Goal: Task Accomplishment & Management: Use online tool/utility

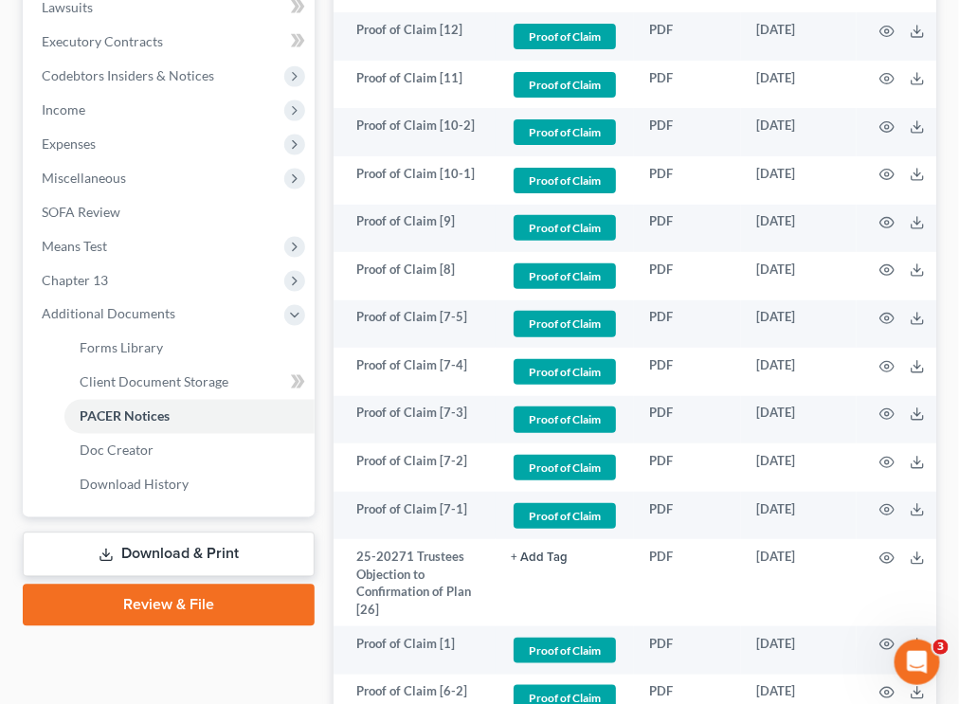
scroll to position [598, 0]
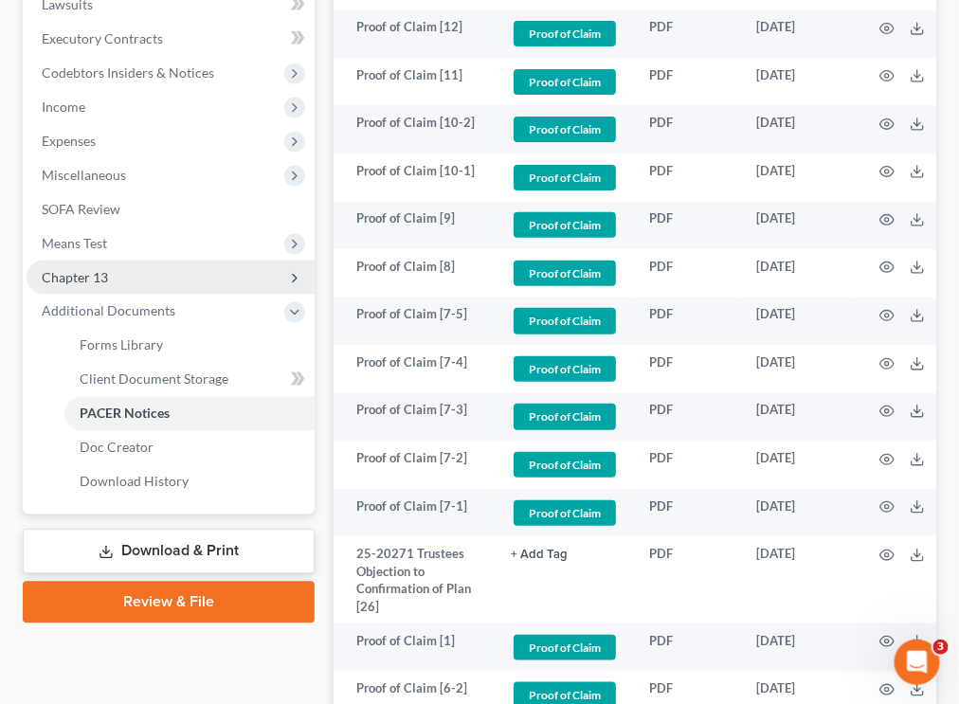
click at [99, 269] on span "Chapter 13" at bounding box center [75, 277] width 66 height 16
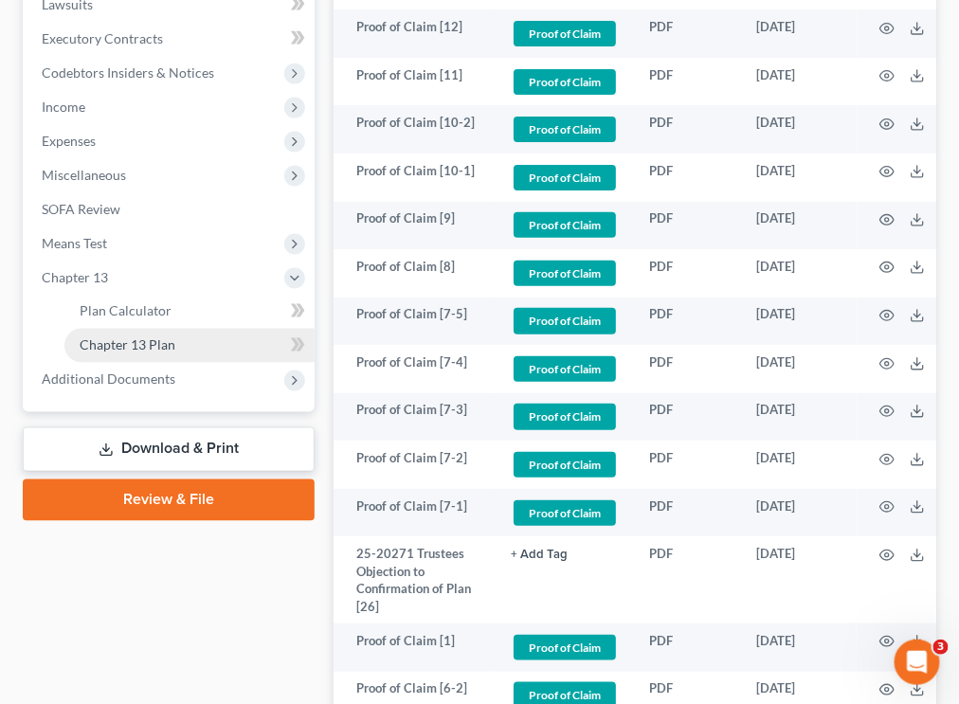
click at [107, 337] on span "Chapter 13 Plan" at bounding box center [128, 345] width 96 height 16
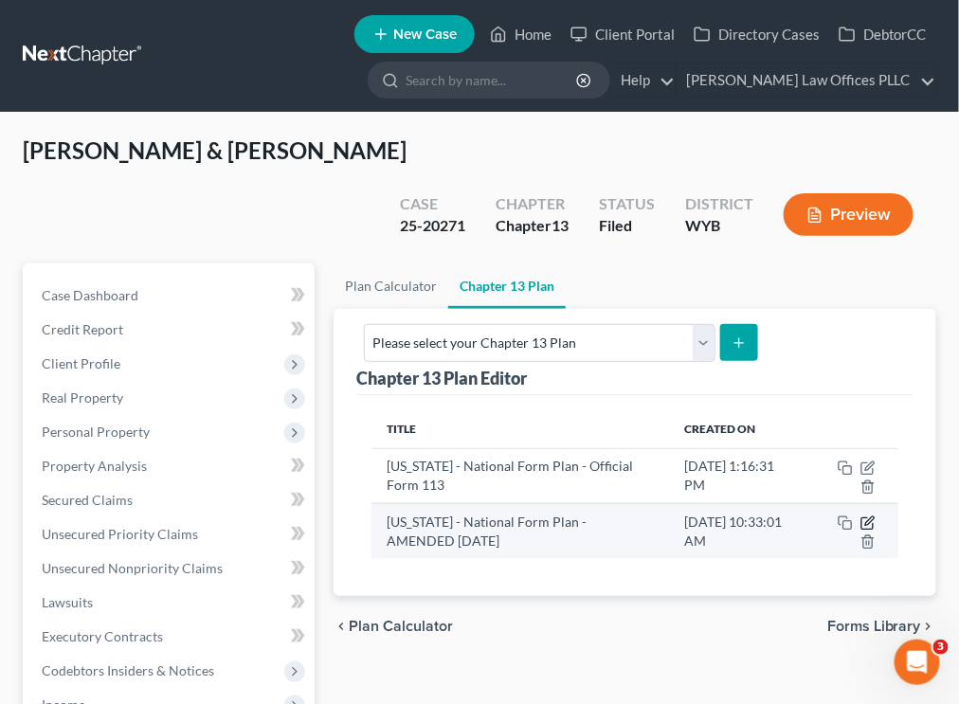
click at [765, 518] on icon "button" at bounding box center [866, 523] width 11 height 11
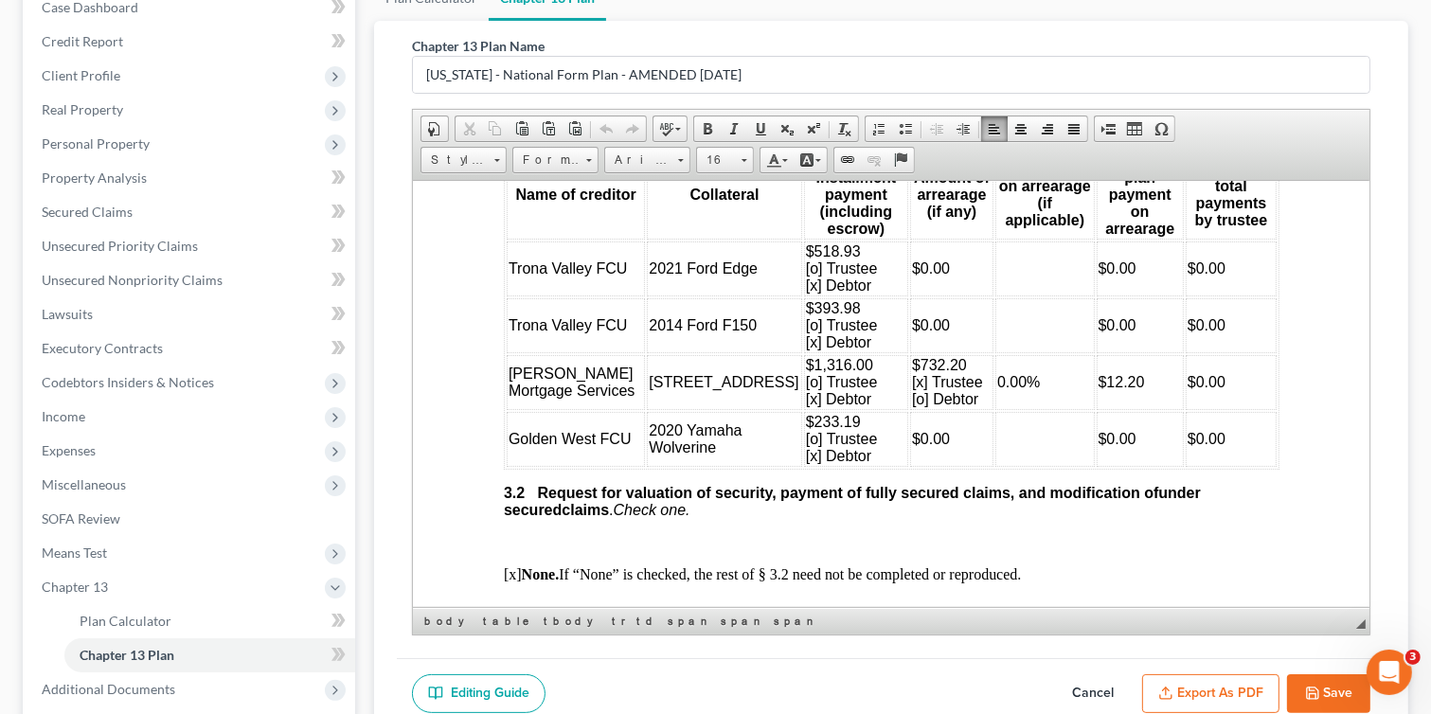
scroll to position [2532, 0]
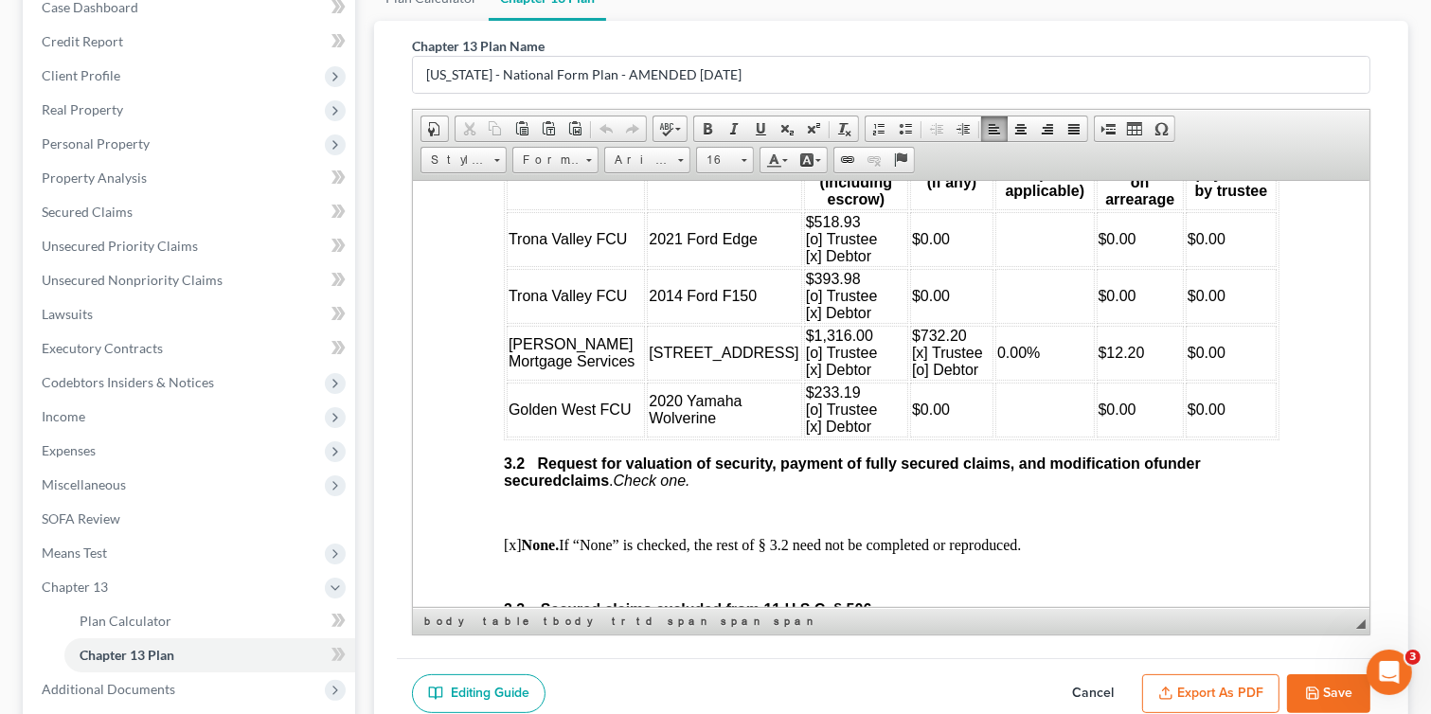
drag, startPoint x: 1365, startPoint y: 214, endPoint x: 1785, endPoint y: 526, distance: 522.7
click at [765, 371] on td "$12.20" at bounding box center [1139, 352] width 87 height 55
click at [765, 343] on span "$732.20" at bounding box center [938, 335] width 55 height 16
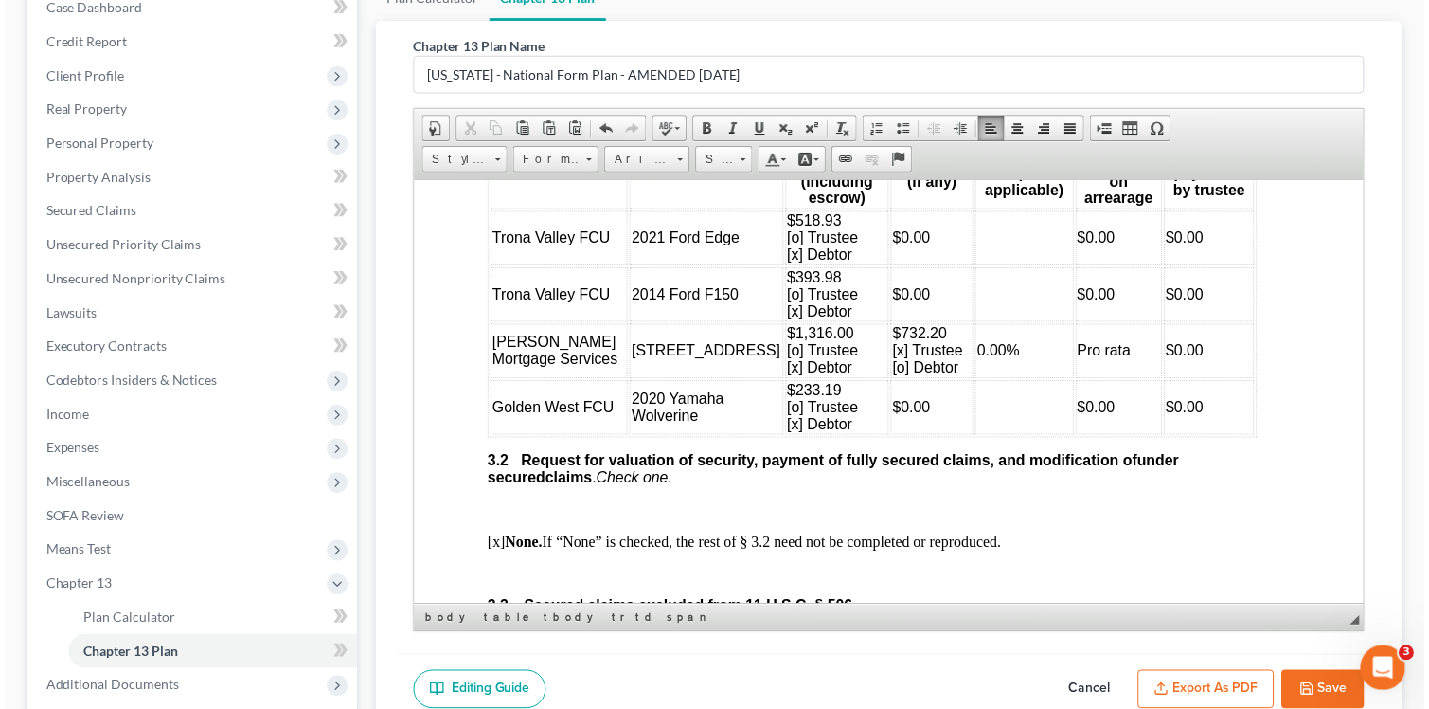
scroll to position [2532, 23]
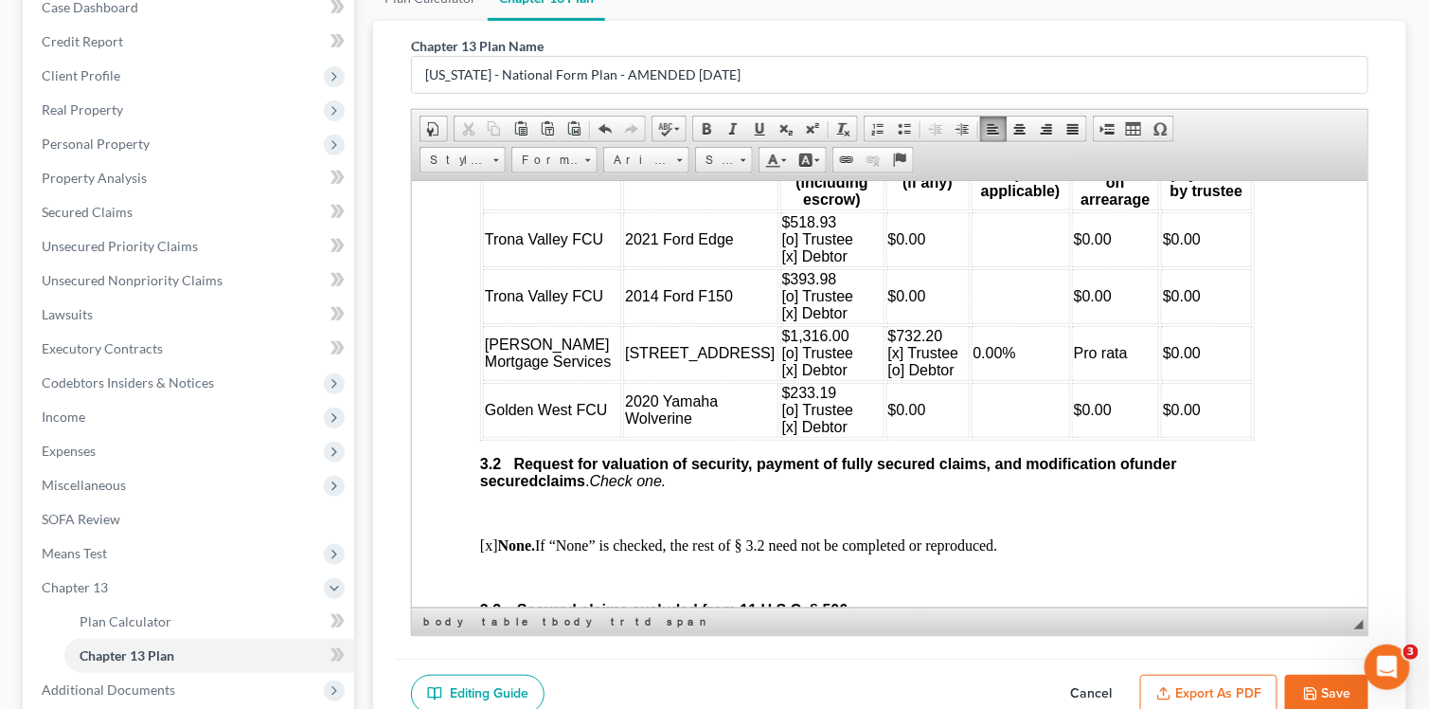
click at [765, 686] on button "Save" at bounding box center [1326, 694] width 83 height 40
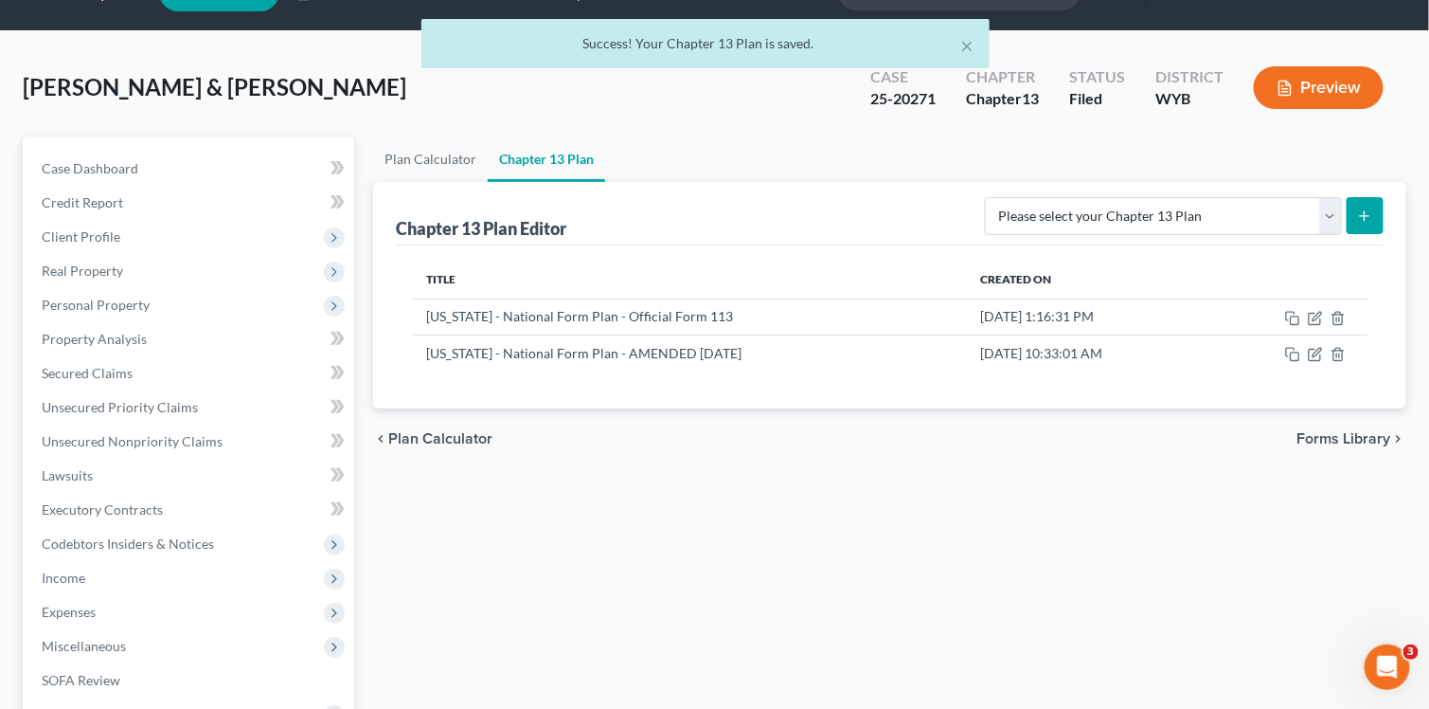
scroll to position [45, 0]
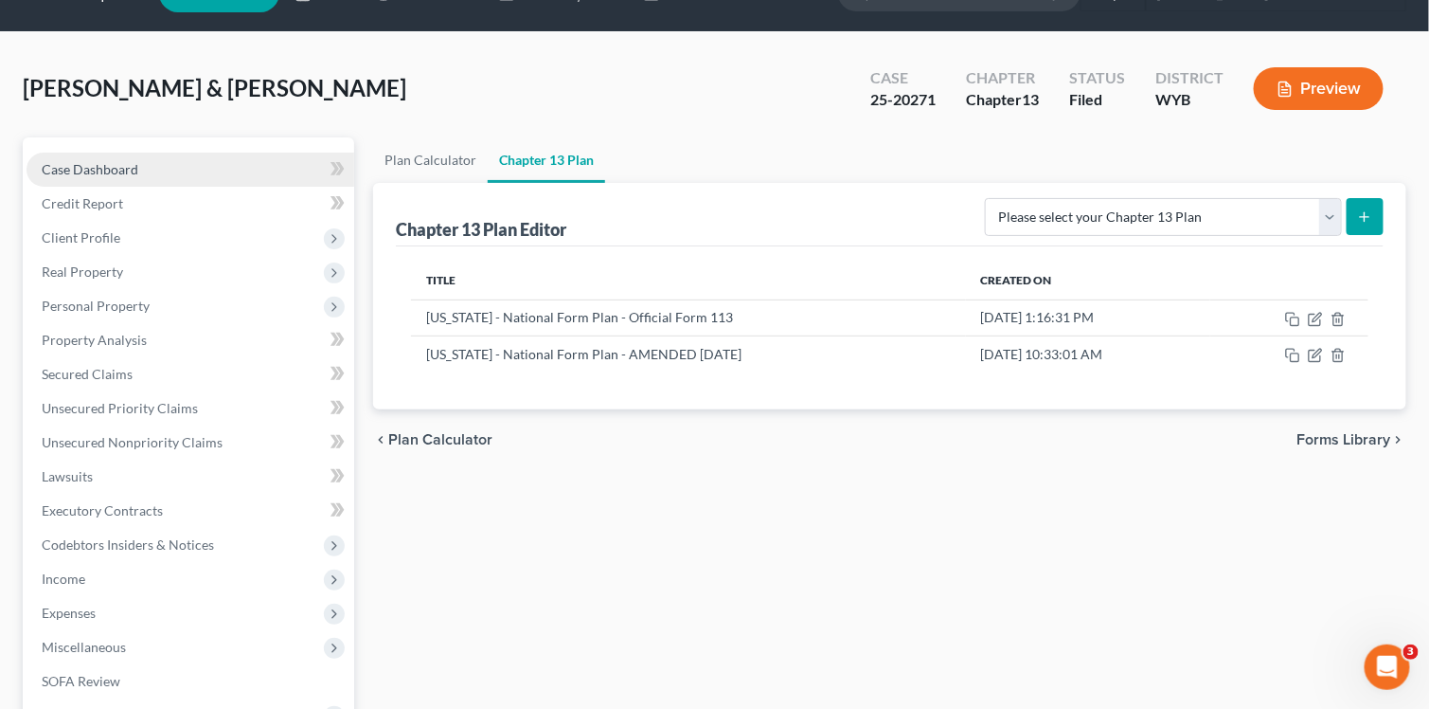
click at [84, 170] on span "Case Dashboard" at bounding box center [90, 169] width 97 height 16
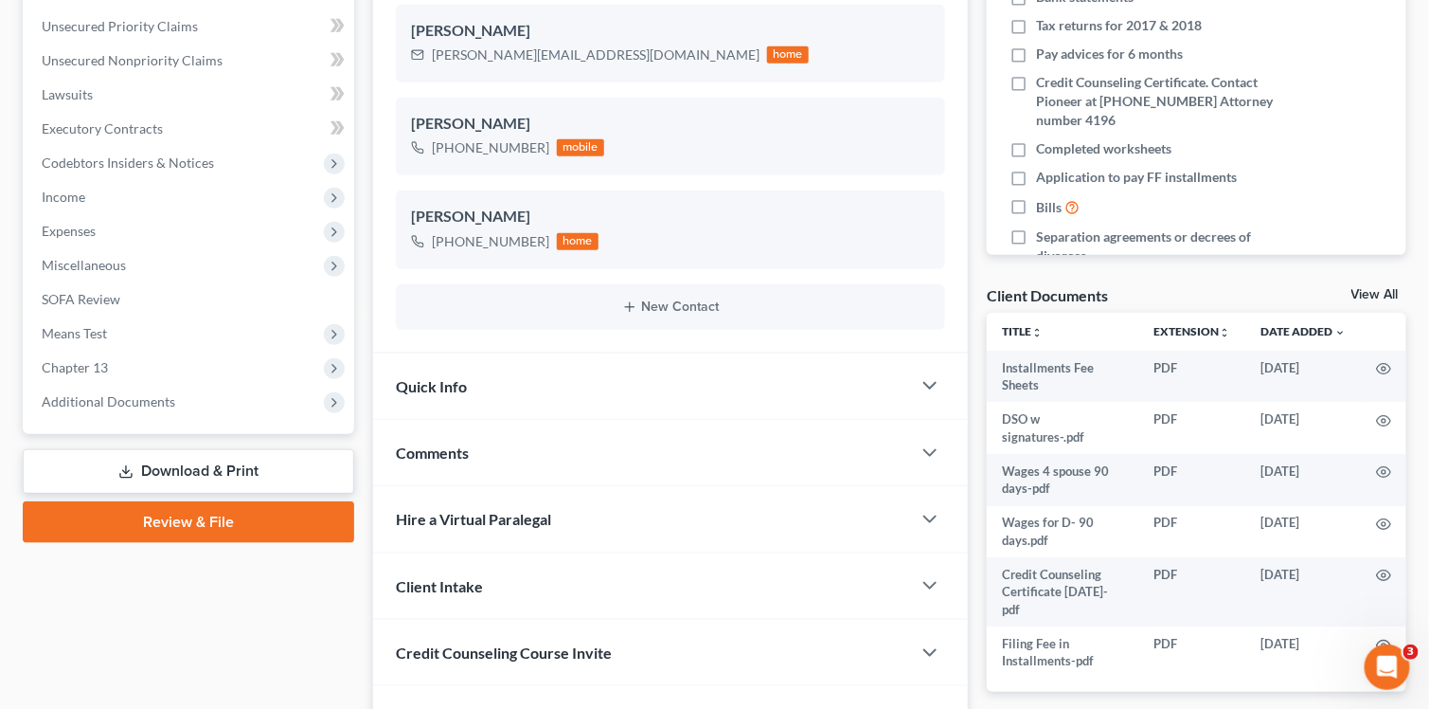
scroll to position [442, 0]
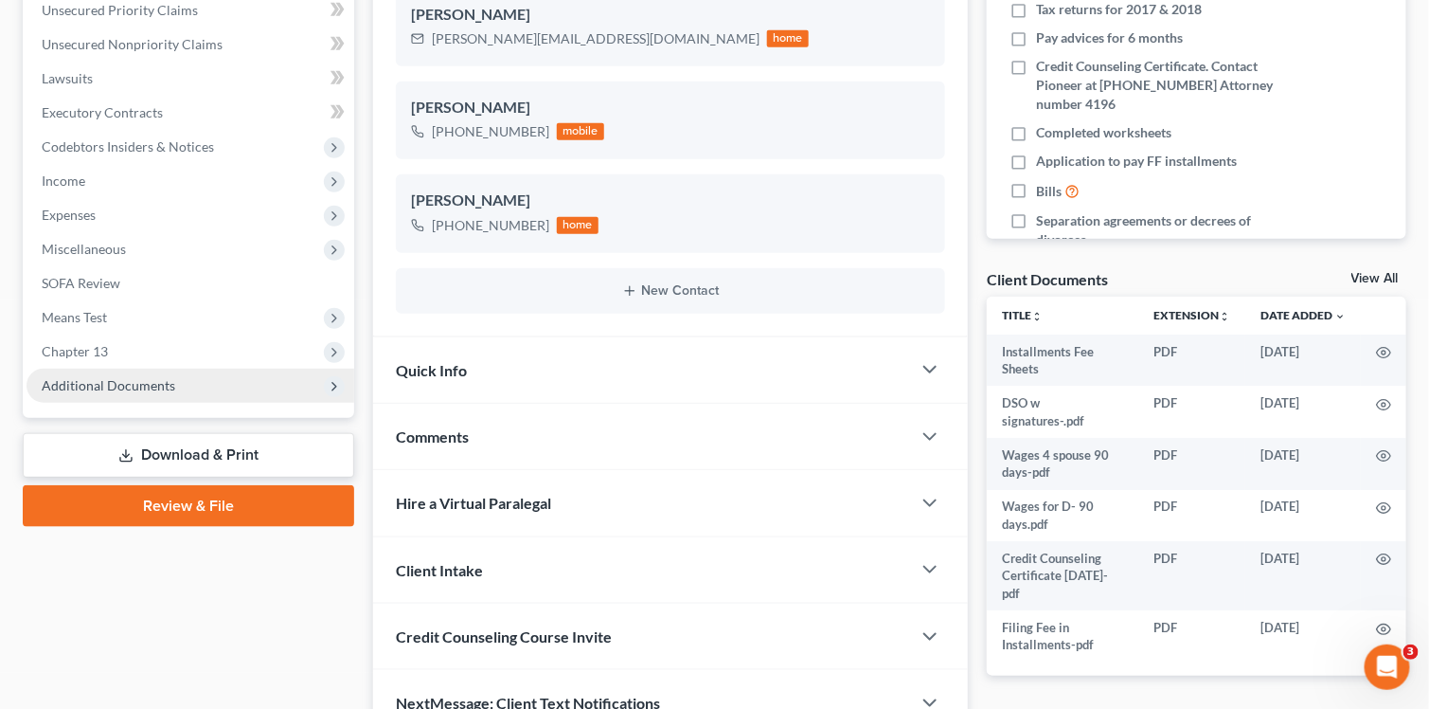
click at [160, 392] on span "Additional Documents" at bounding box center [191, 385] width 328 height 34
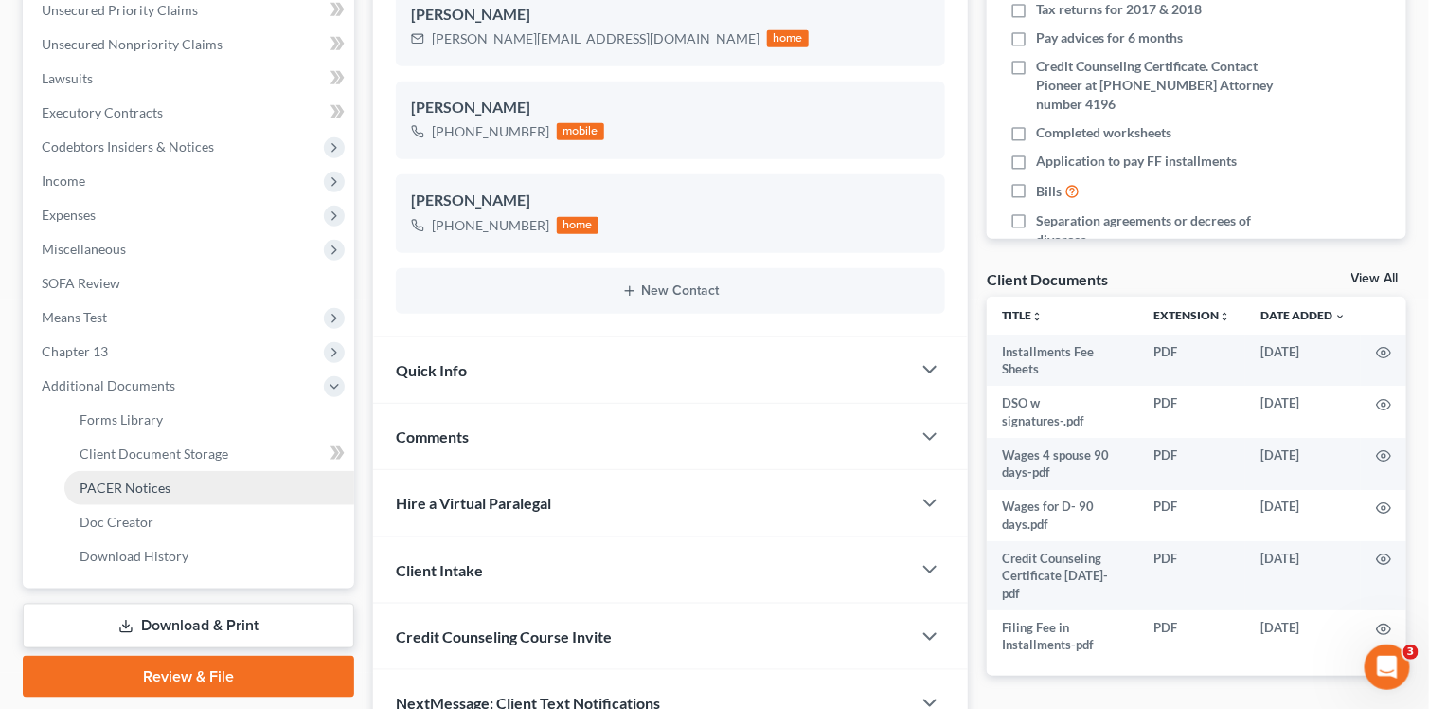
click at [126, 493] on span "PACER Notices" at bounding box center [125, 487] width 91 height 16
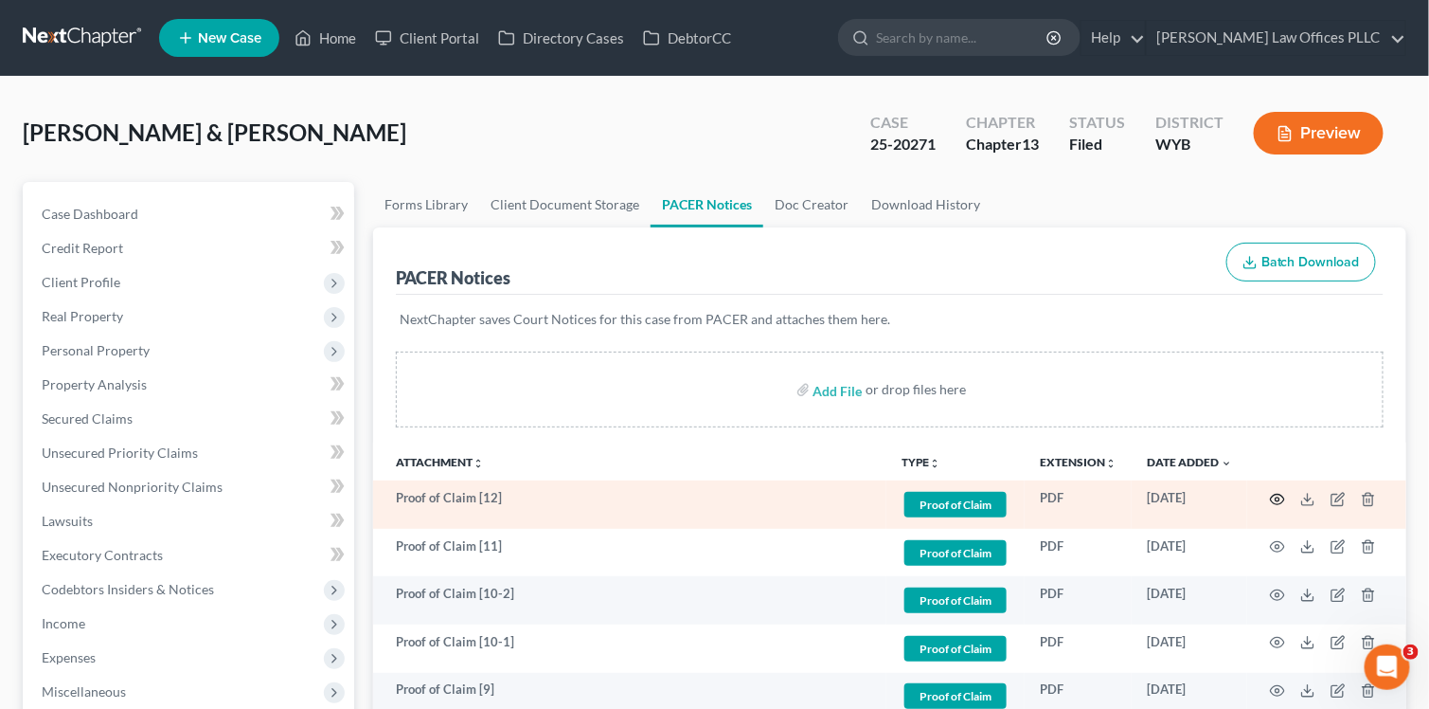
click at [765, 497] on circle "button" at bounding box center [1278, 499] width 4 height 4
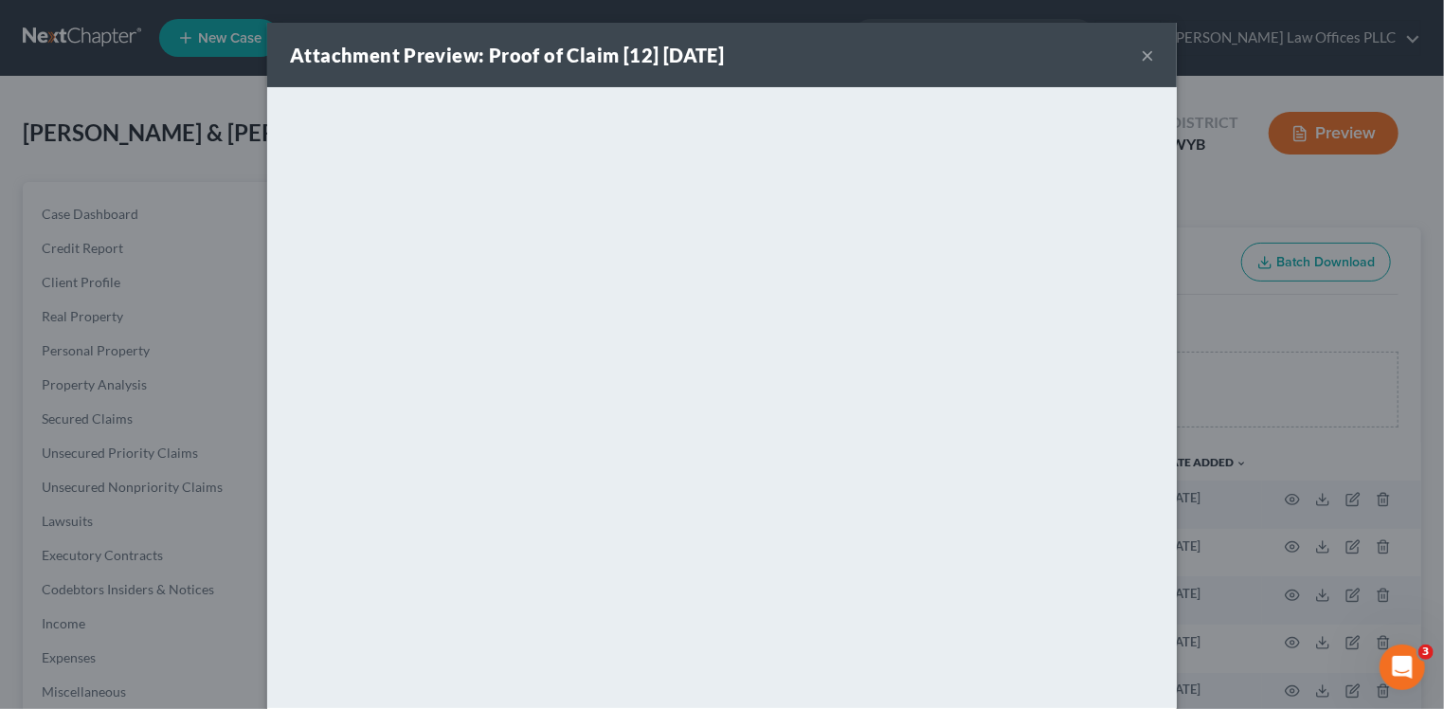
click at [765, 54] on button "×" at bounding box center [1146, 55] width 13 height 23
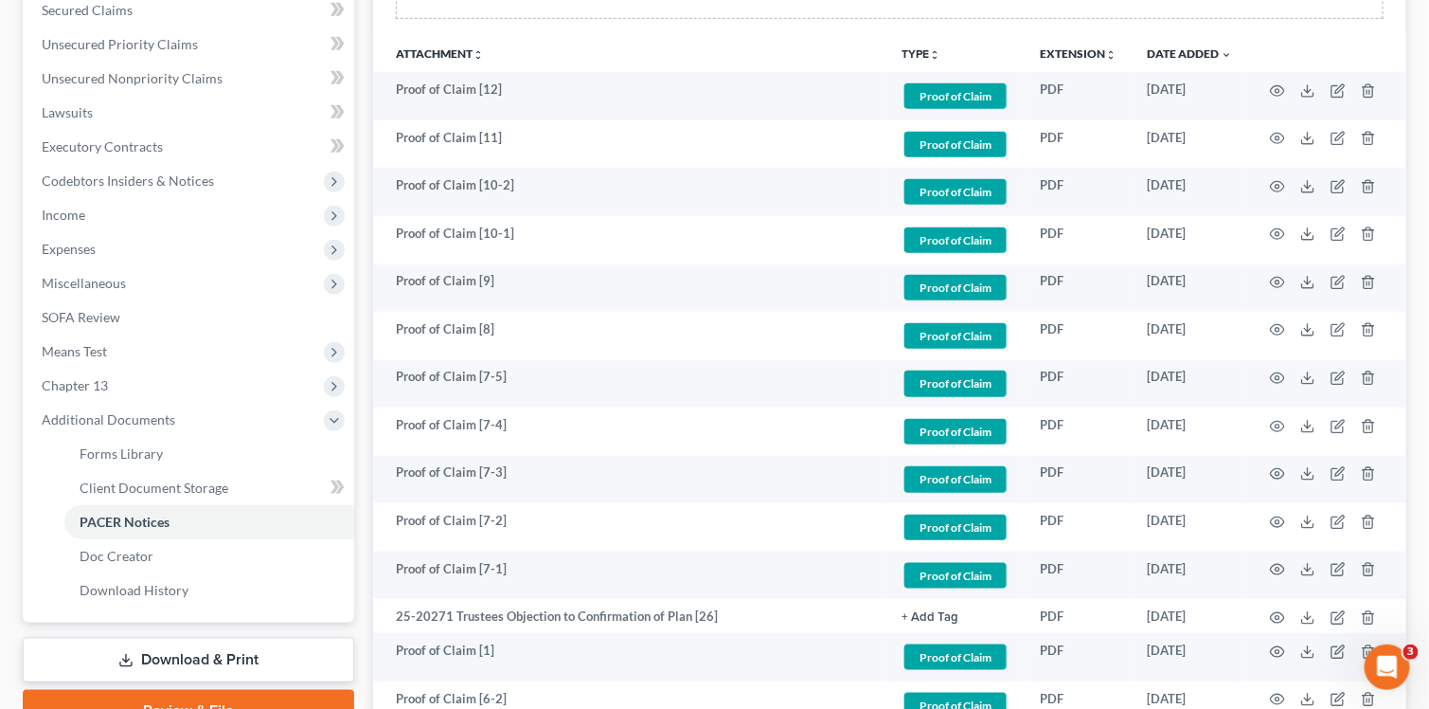
scroll to position [437, 0]
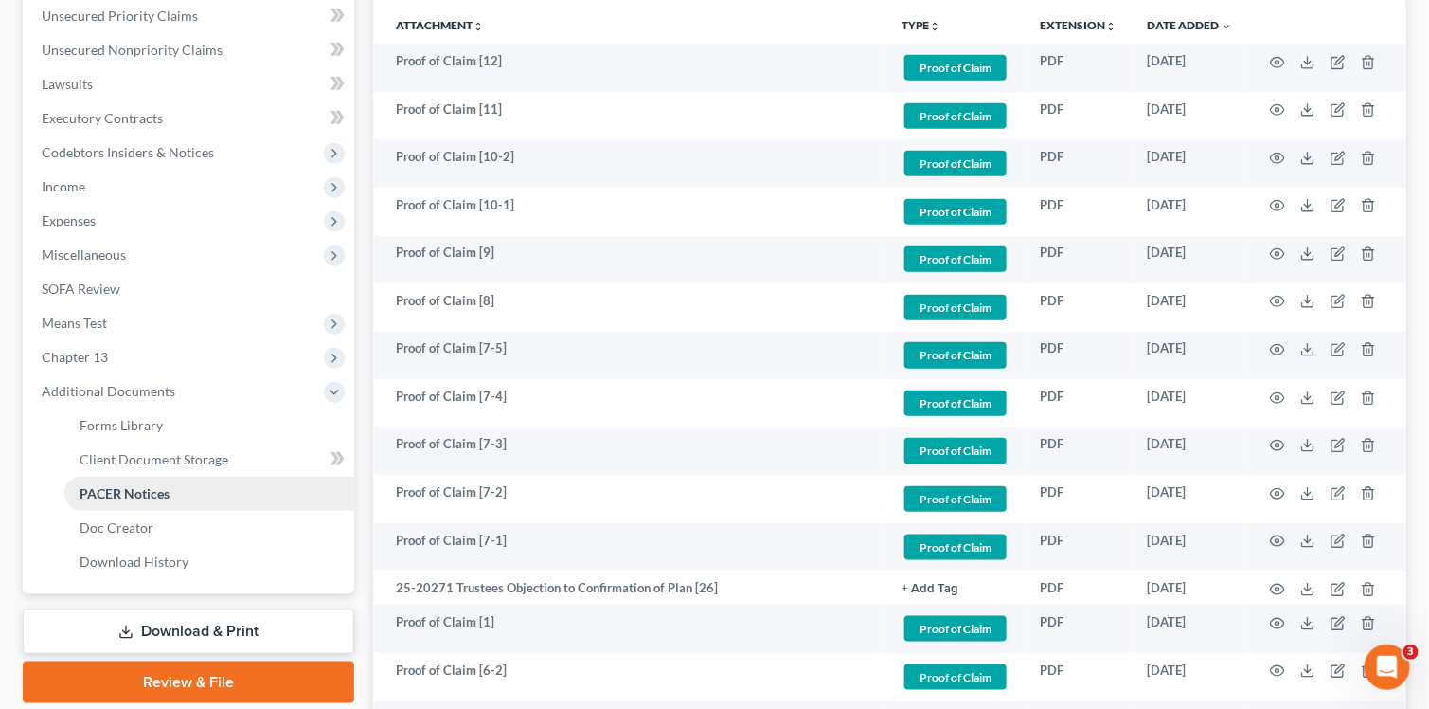
click at [149, 488] on span "PACER Notices" at bounding box center [125, 493] width 90 height 16
click at [93, 355] on span "Chapter 13" at bounding box center [75, 357] width 66 height 16
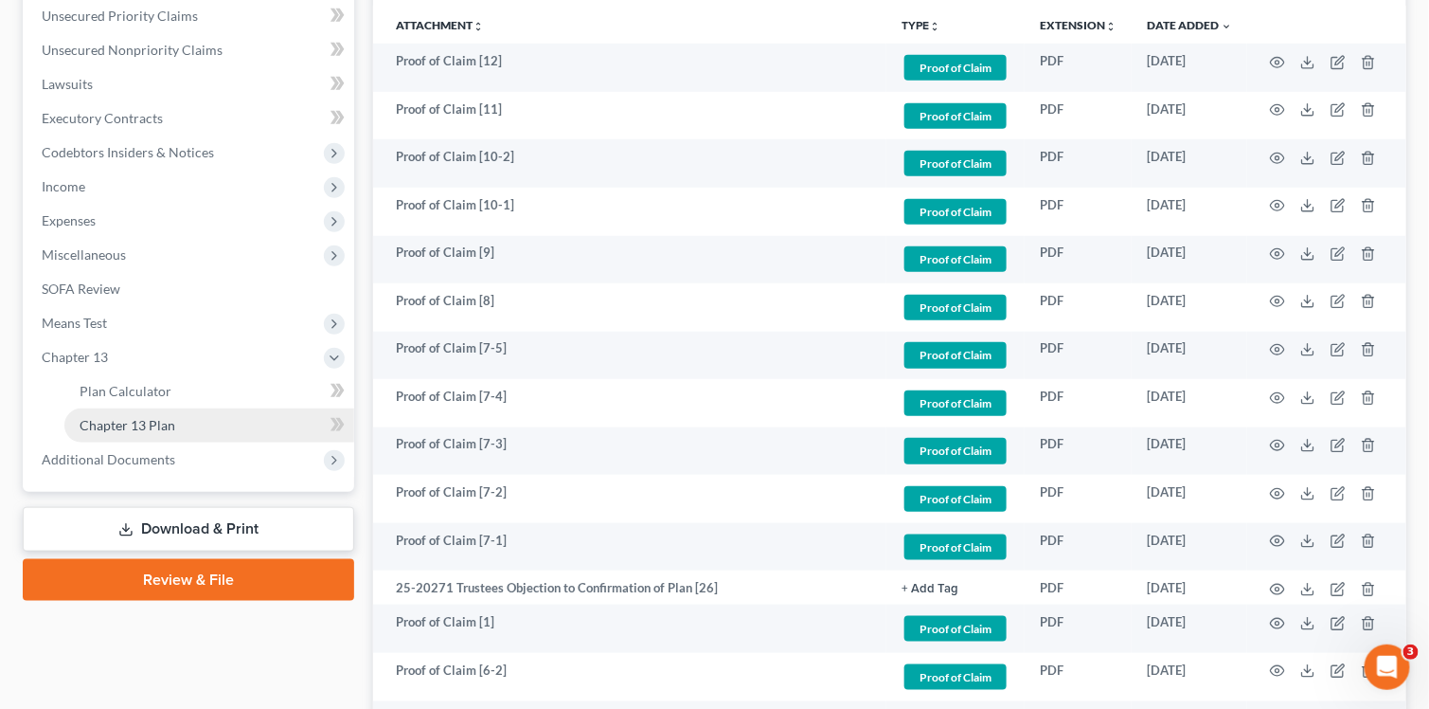
click at [127, 428] on span "Chapter 13 Plan" at bounding box center [128, 425] width 96 height 16
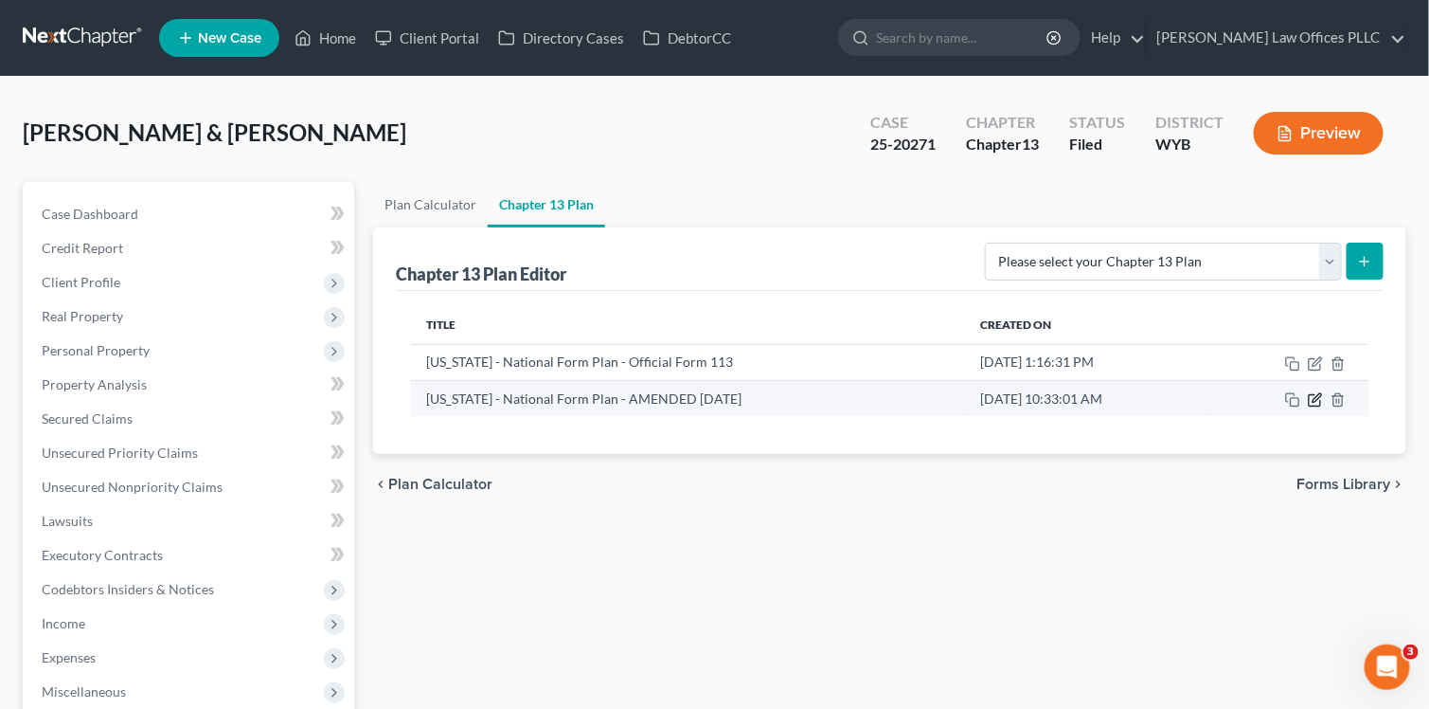
click at [765, 398] on icon "button" at bounding box center [1315, 399] width 15 height 15
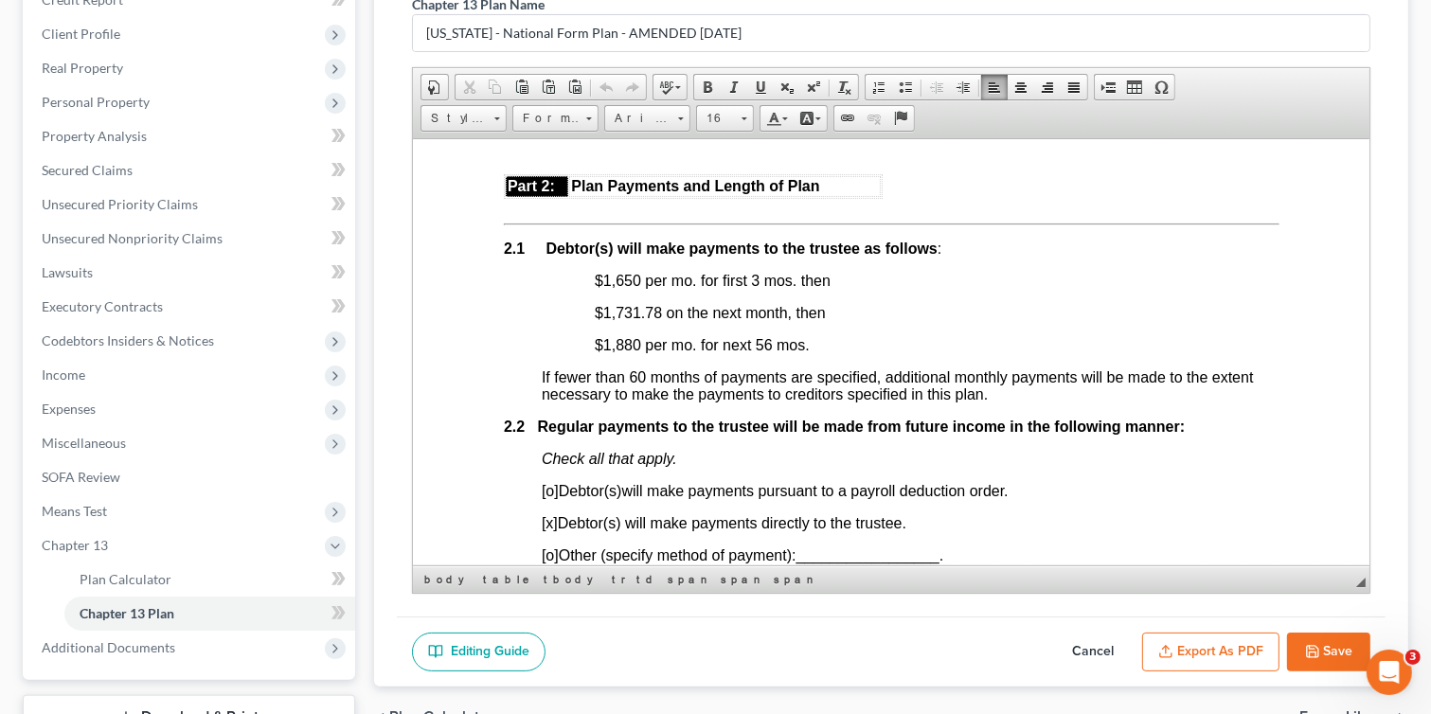
scroll to position [1131, 0]
click at [660, 319] on span "$1,731.78 on the next month, then" at bounding box center [709, 312] width 231 height 16
click at [623, 352] on span "$1,880 per mo. for next 56 mos." at bounding box center [701, 344] width 215 height 16
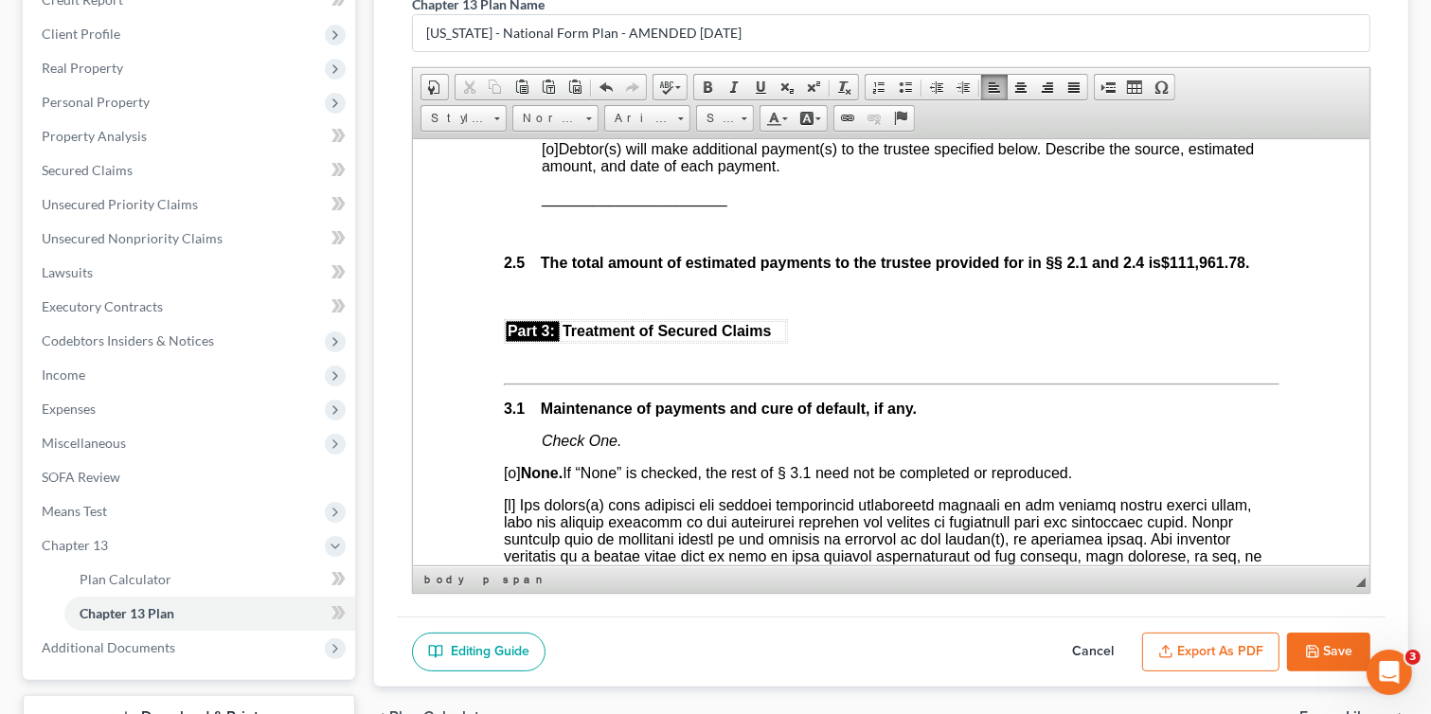
scroll to position [1927, 0]
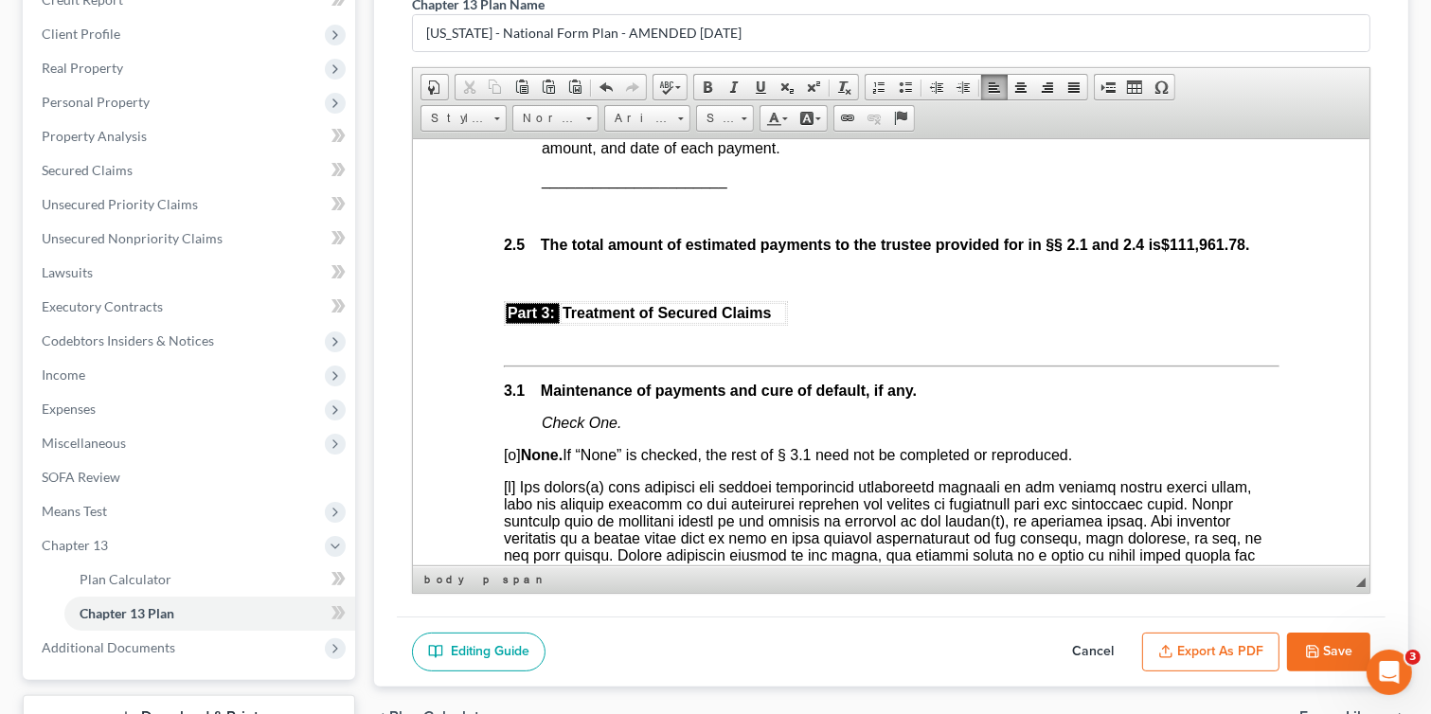
drag, startPoint x: 1181, startPoint y: 259, endPoint x: 1165, endPoint y: 299, distance: 43.8
click at [765, 252] on strong "$111,961.78" at bounding box center [1202, 244] width 84 height 16
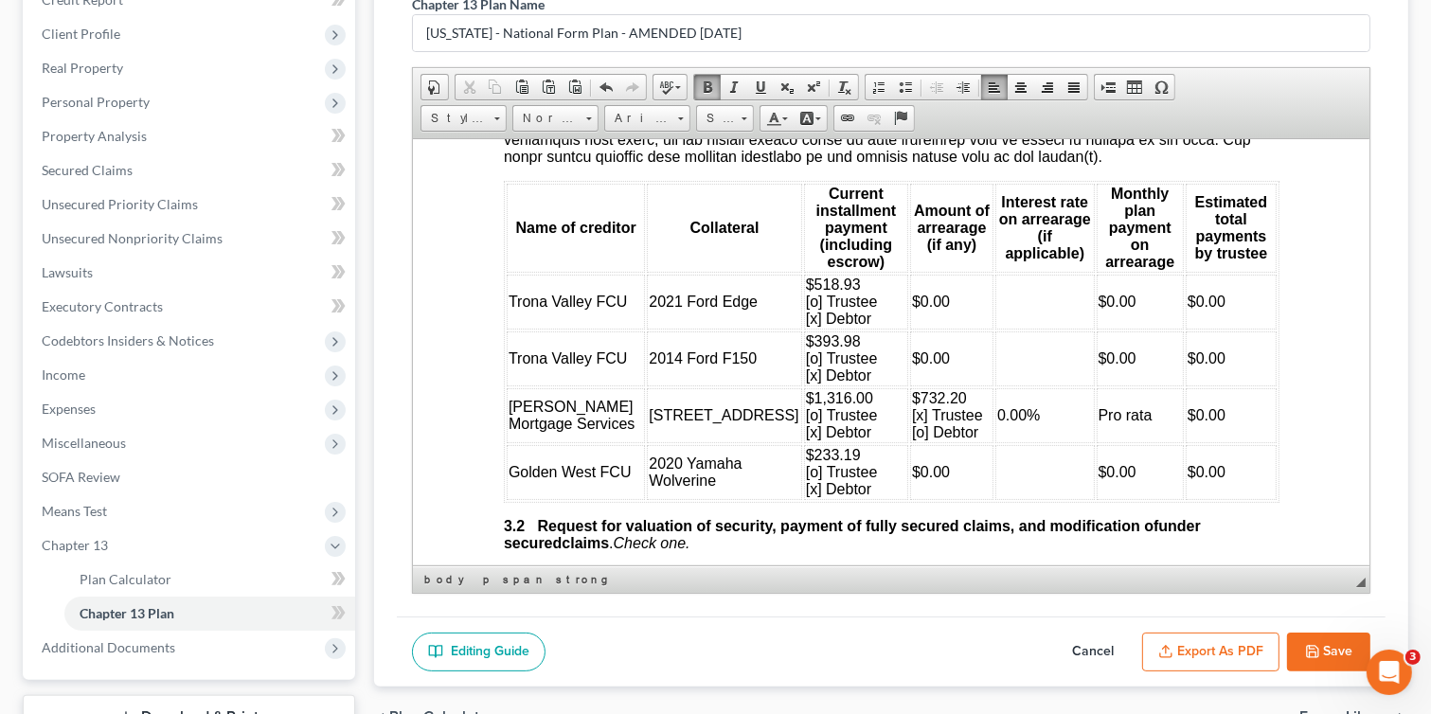
scroll to position [2501, 0]
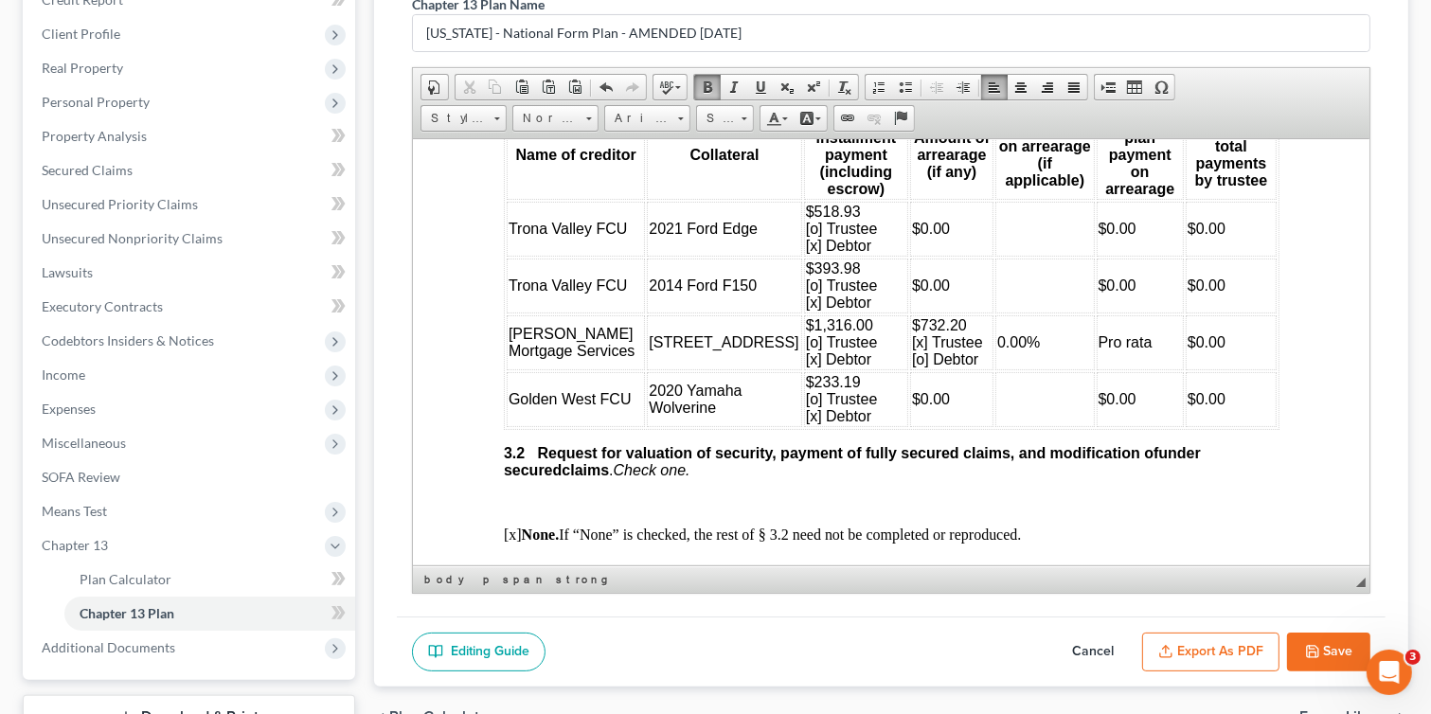
click at [765, 332] on span "$732.20" at bounding box center [938, 324] width 55 height 16
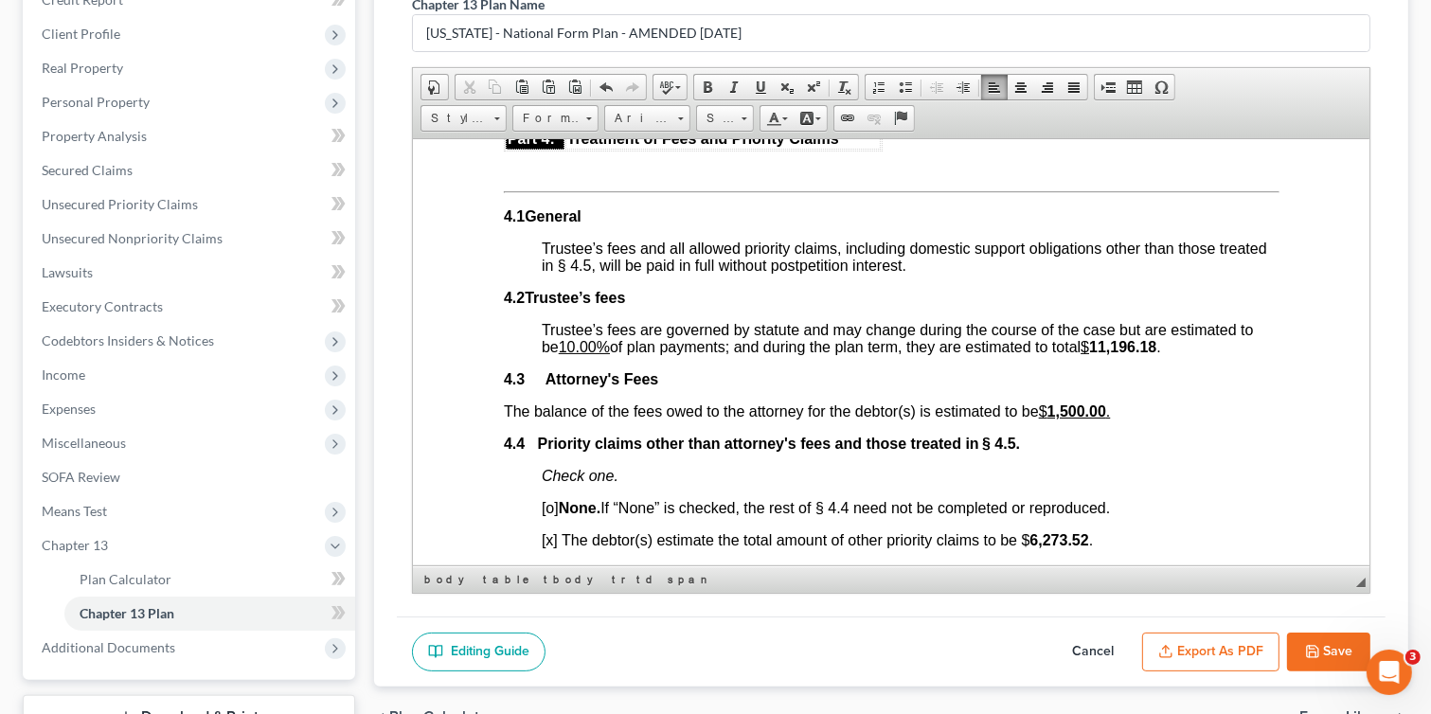
scroll to position [3652, 0]
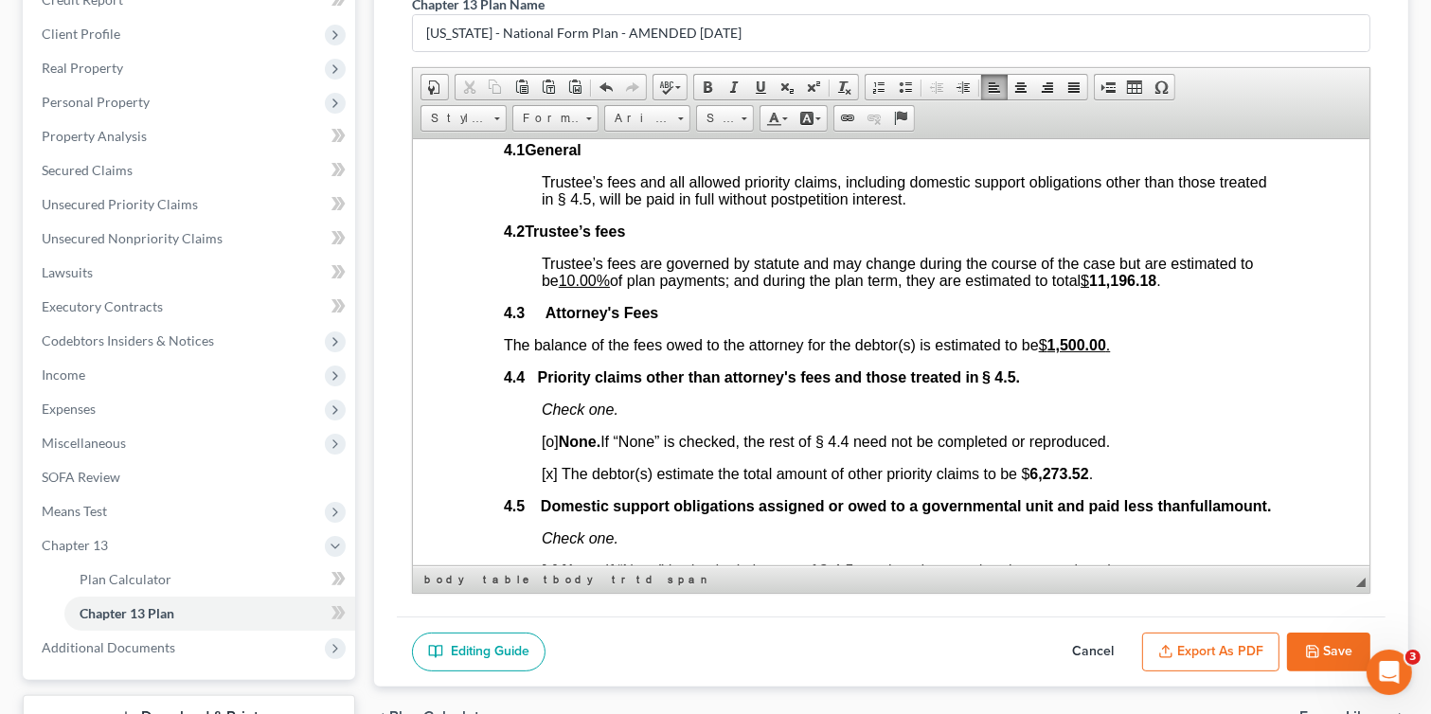
click at [765, 288] on strong "11,196.18" at bounding box center [1121, 280] width 67 height 16
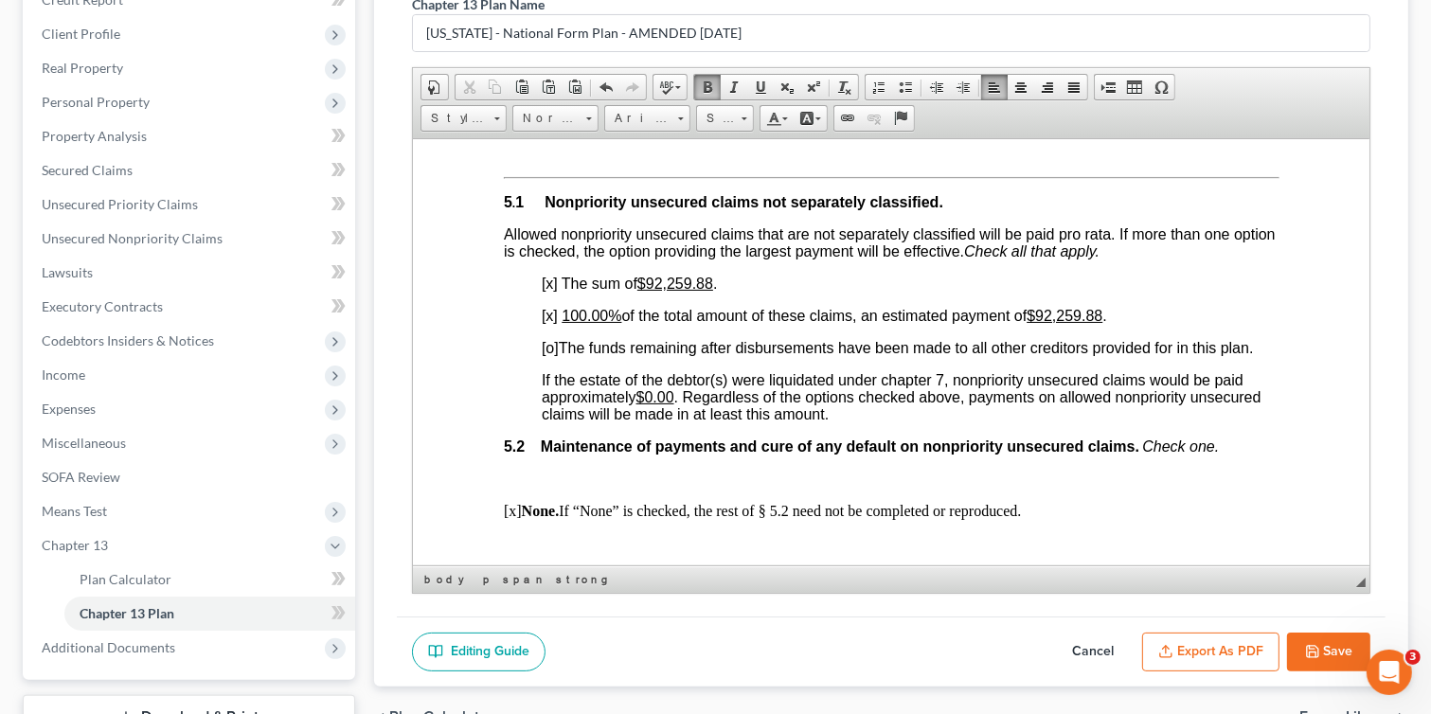
scroll to position [4331, 0]
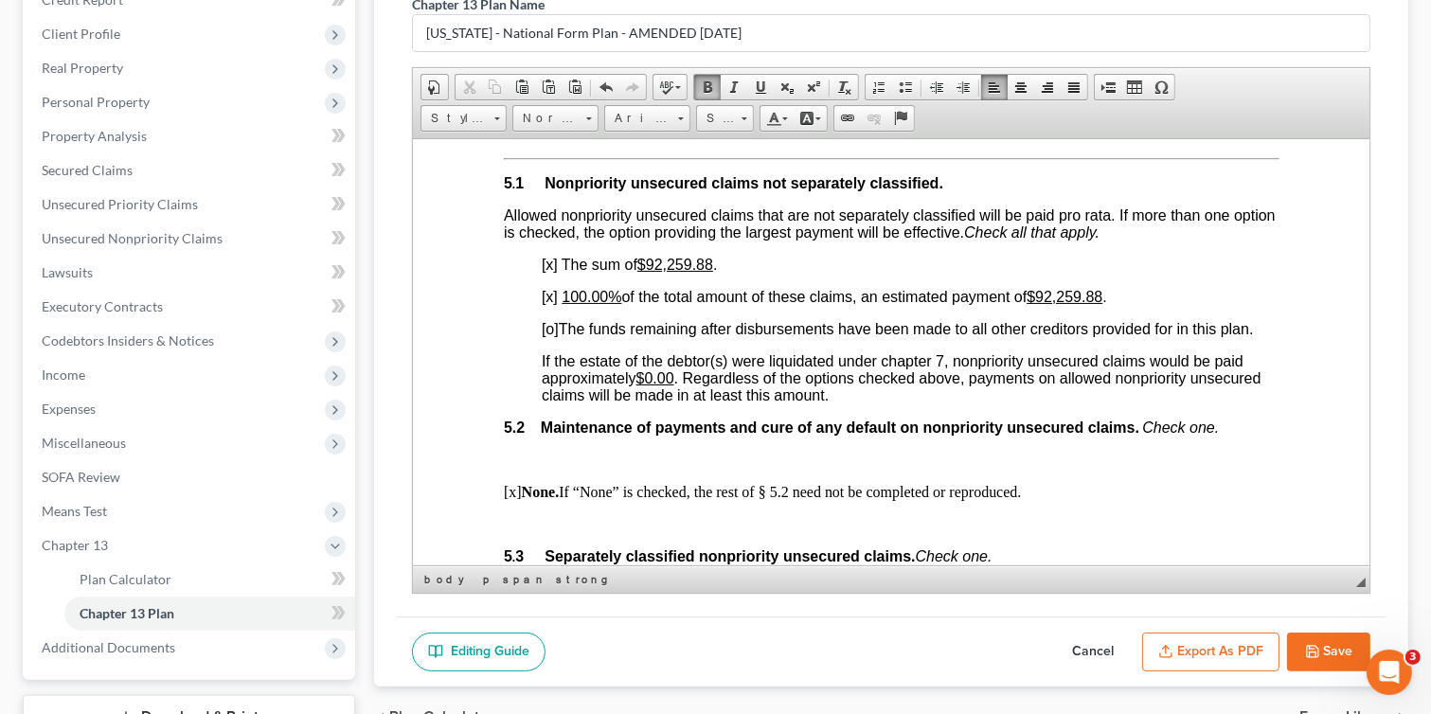
click at [650, 272] on u "$92,259.88" at bounding box center [675, 264] width 76 height 16
click at [765, 304] on u "$92,259.88" at bounding box center [1064, 296] width 76 height 16
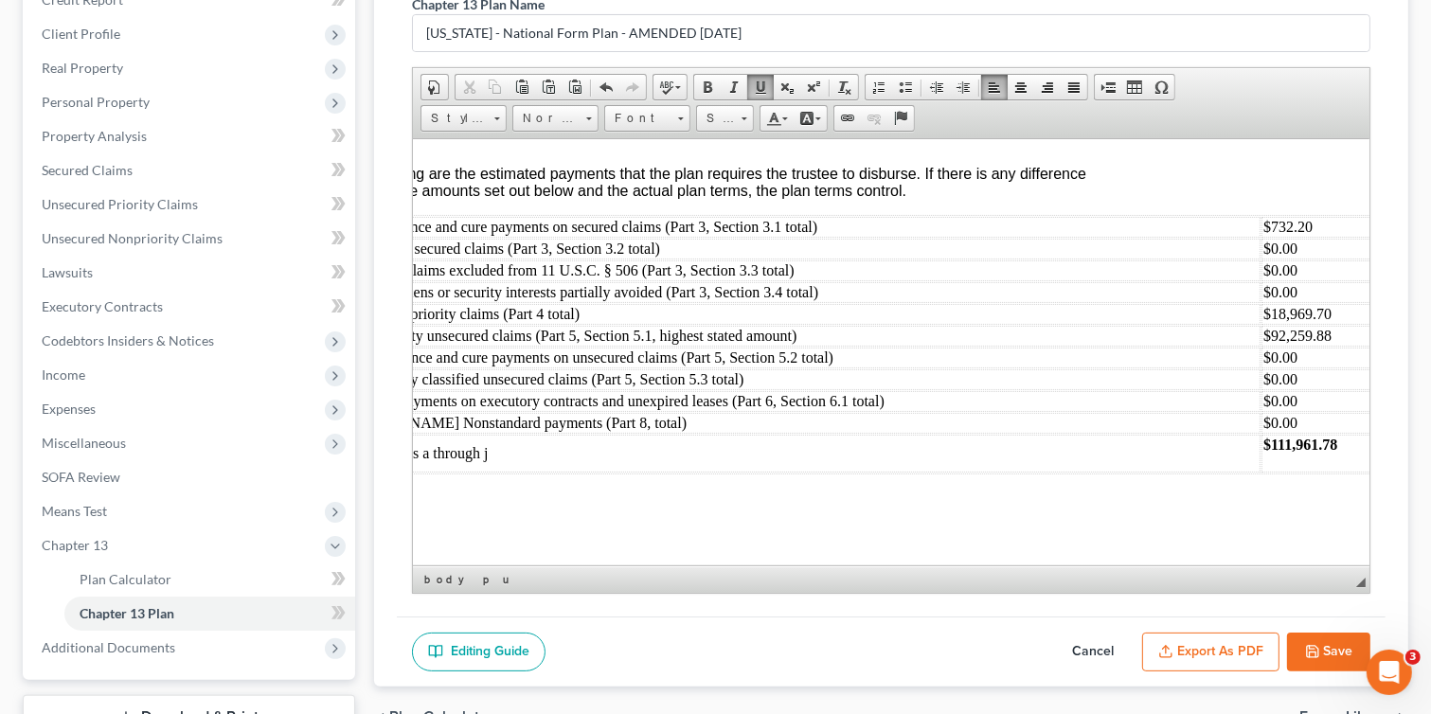
scroll to position [6541, 175]
click at [765, 237] on td "$732.20" at bounding box center [1319, 226] width 131 height 21
click at [765, 324] on td "$18,969.70" at bounding box center [1319, 313] width 131 height 21
click at [765, 324] on td "$" at bounding box center [1319, 313] width 131 height 21
click at [765, 346] on td "$92,259.88" at bounding box center [1319, 335] width 132 height 21
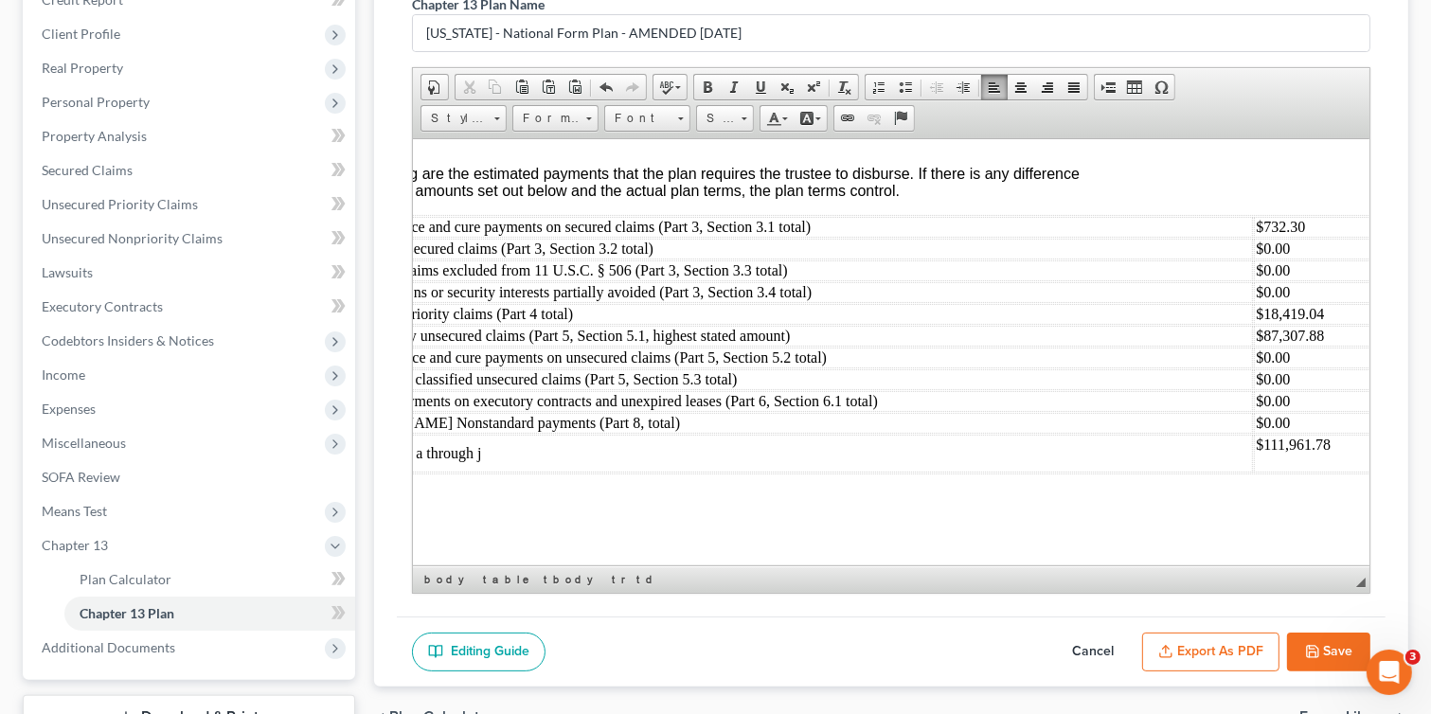
click at [765, 469] on td "$111,961.78" at bounding box center [1319, 453] width 132 height 38
click at [765, 324] on td "$ 18,419.04" at bounding box center [1319, 313] width 134 height 21
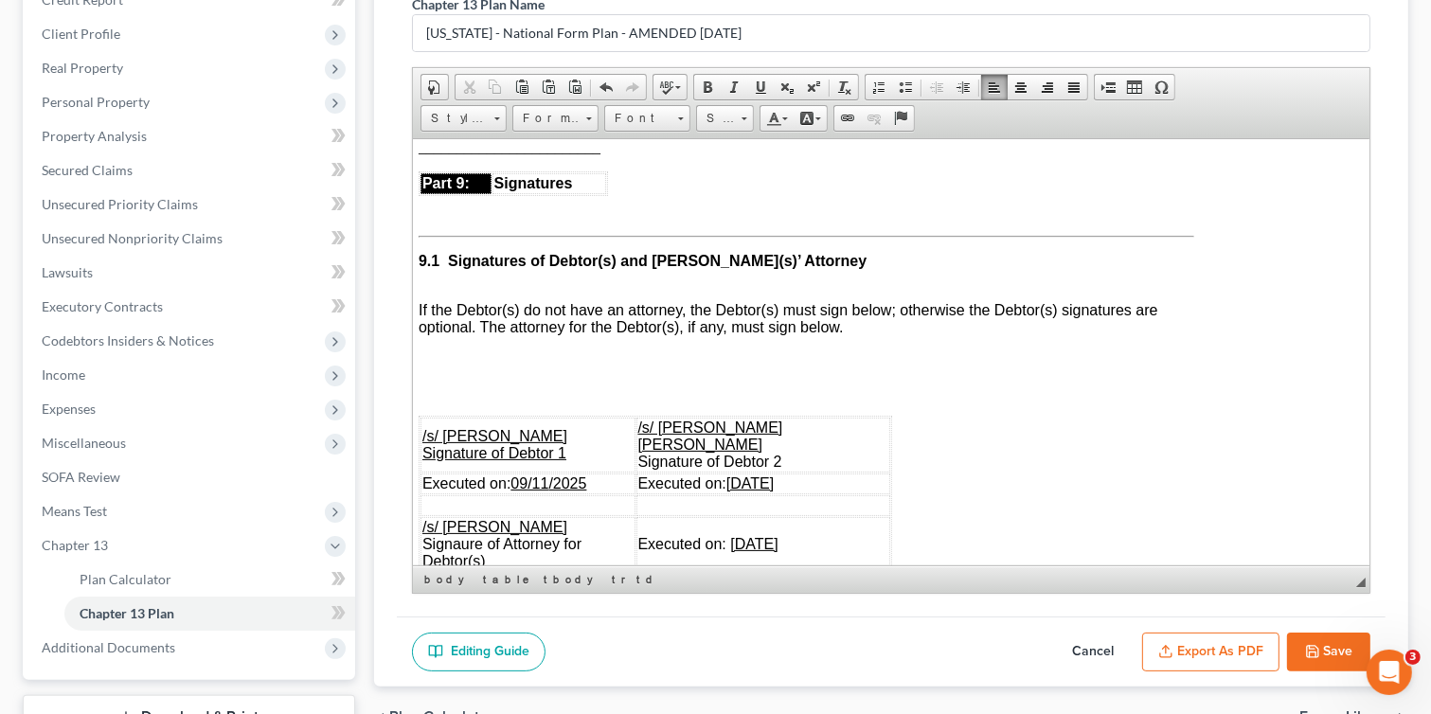
scroll to position [5681, 61]
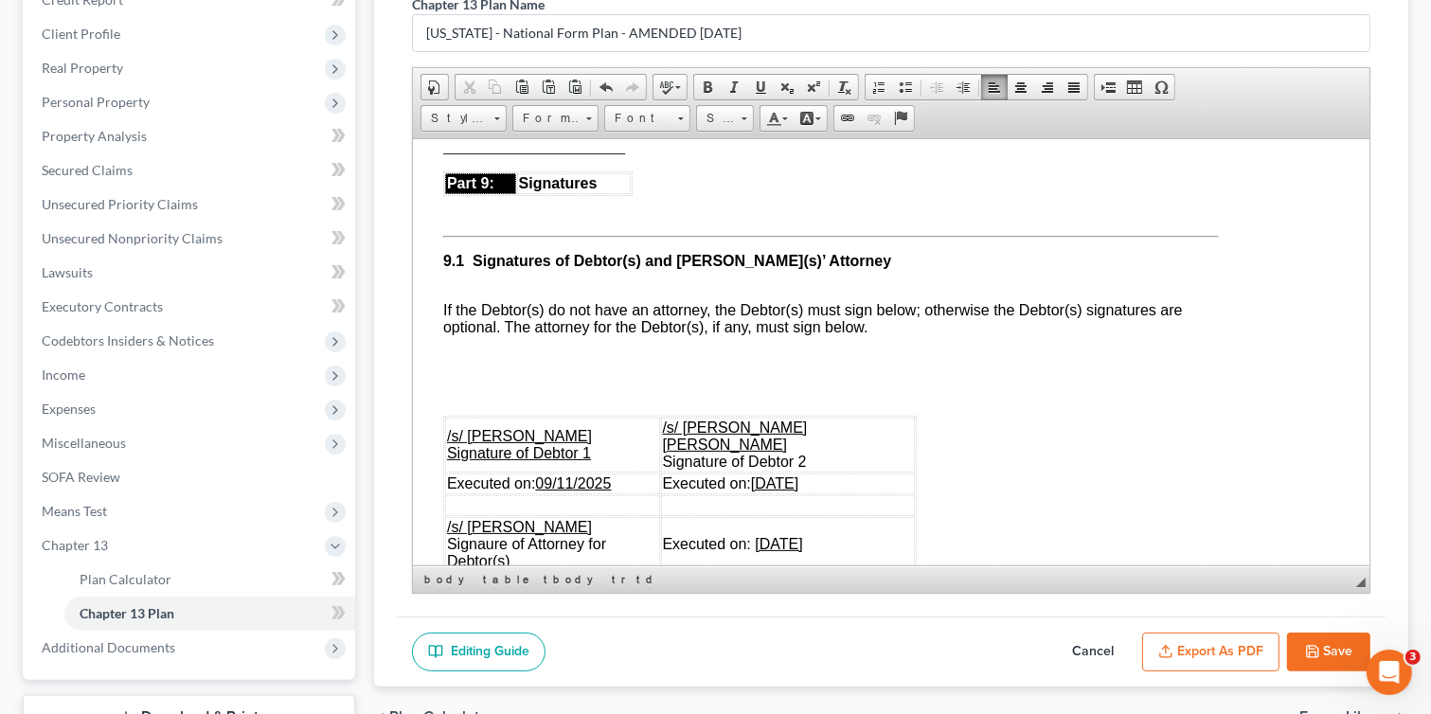
drag, startPoint x: 577, startPoint y: 525, endPoint x: 562, endPoint y: 541, distance: 22.1
click at [572, 491] on u "09/11" at bounding box center [553, 483] width 38 height 16
drag, startPoint x: 840, startPoint y: 529, endPoint x: 820, endPoint y: 561, distance: 37.1
click at [765, 491] on u "[DATE]" at bounding box center [773, 483] width 47 height 16
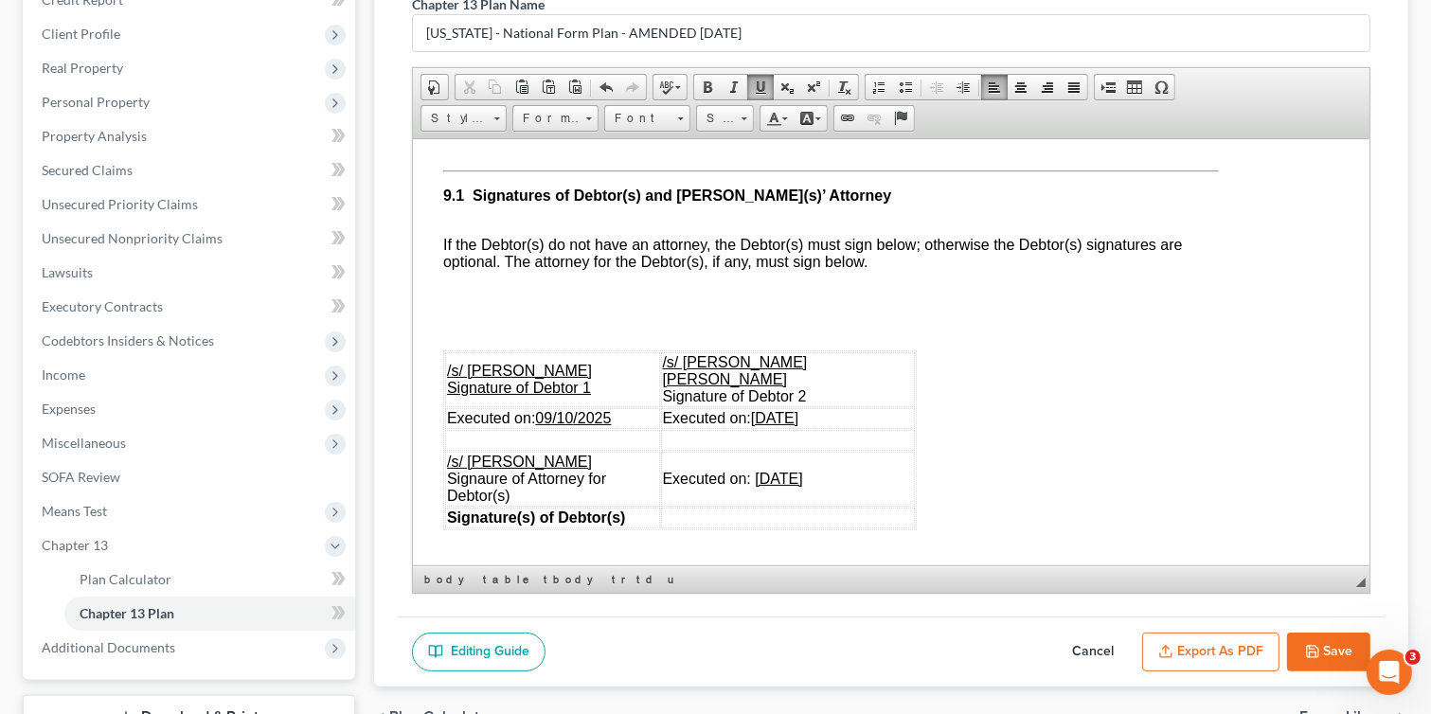
scroll to position [5791, 61]
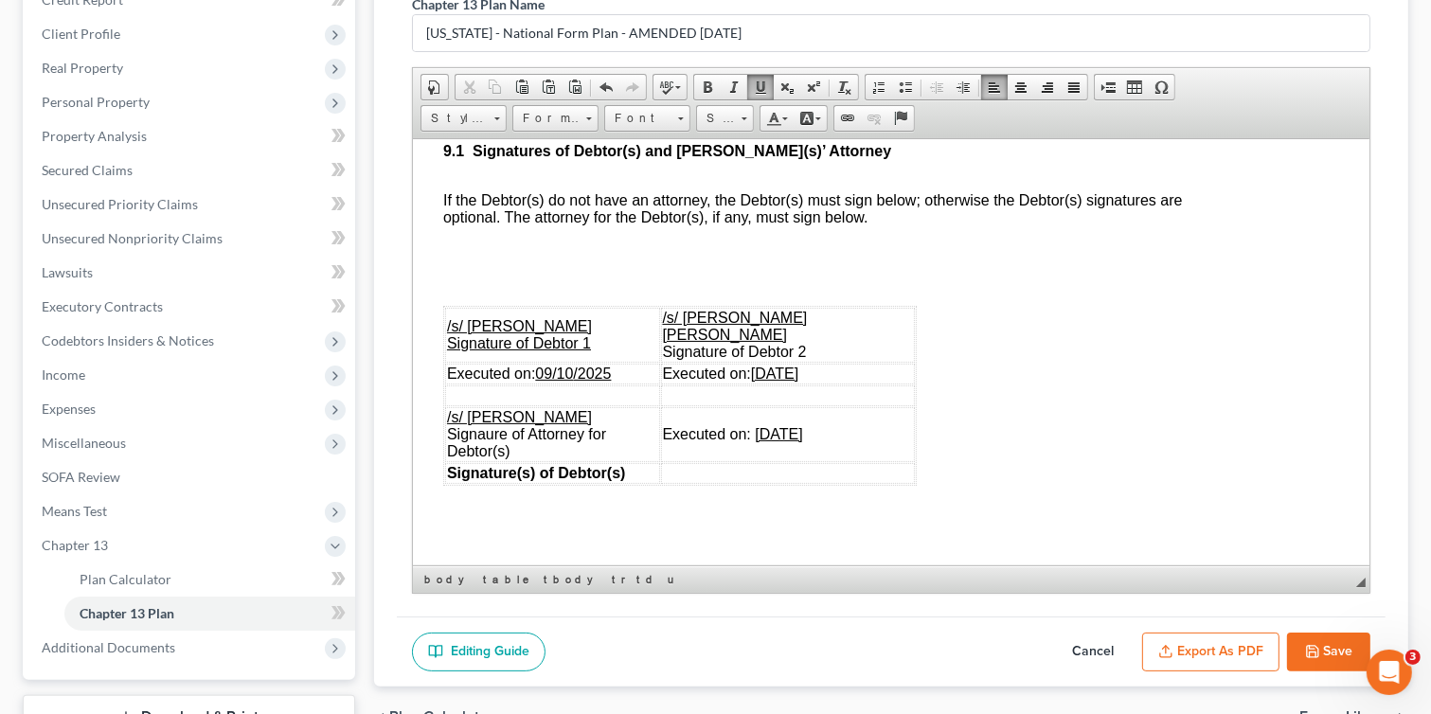
click at [765, 441] on u "[DATE]" at bounding box center [777, 433] width 47 height 16
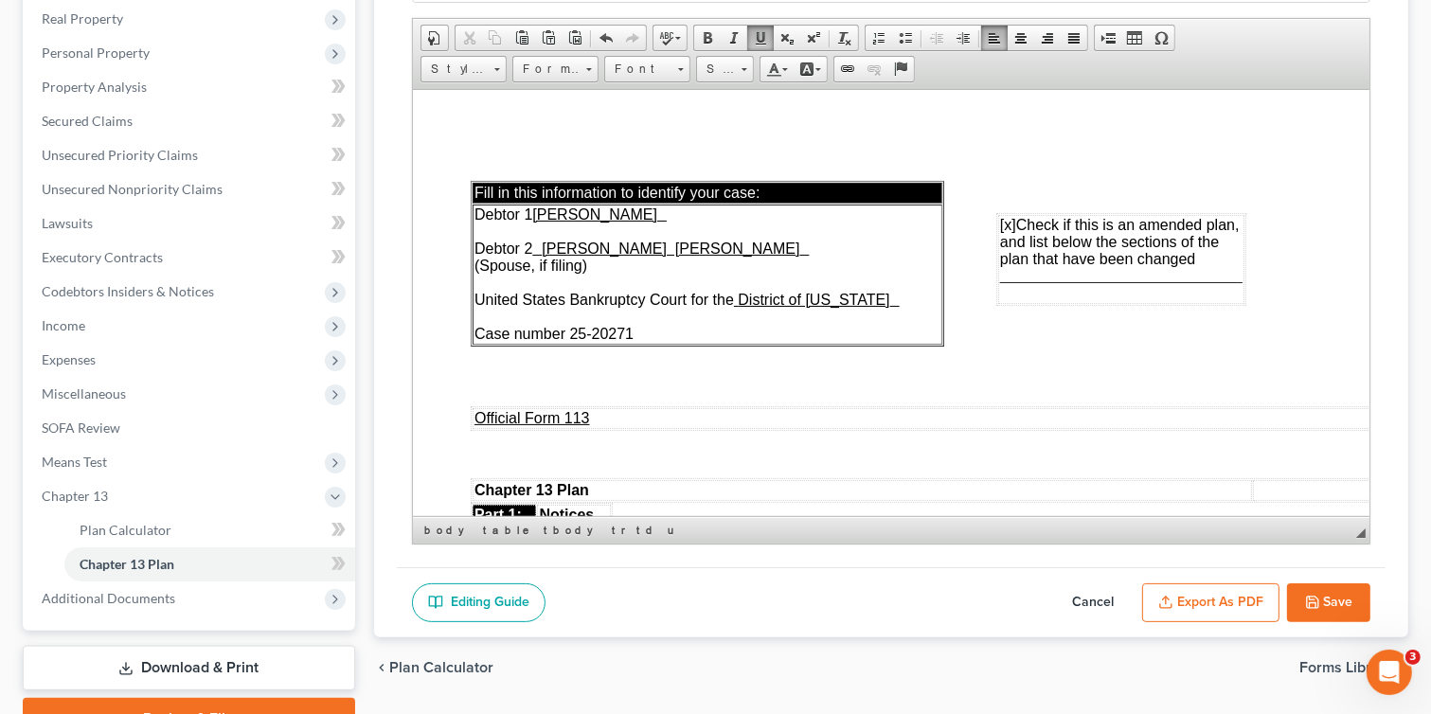
scroll to position [302, 0]
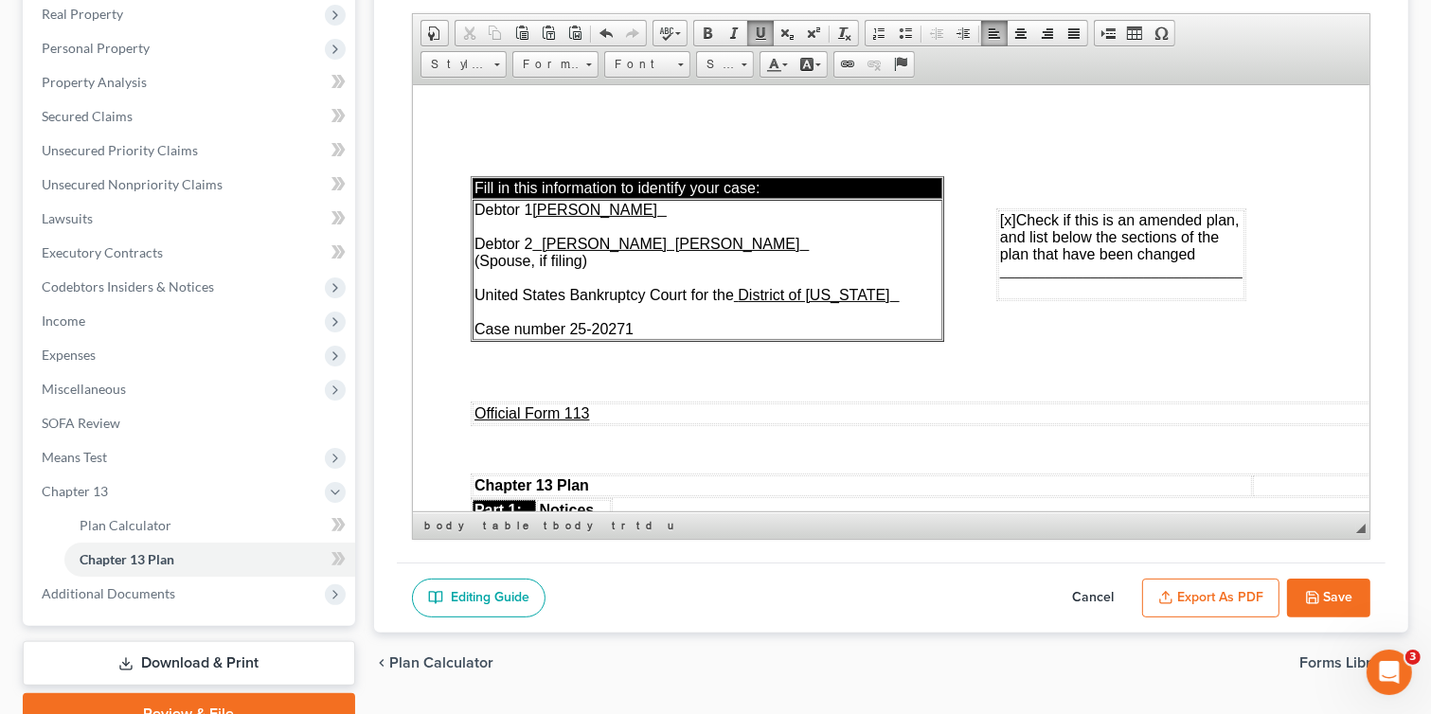
click at [765, 589] on button "Save" at bounding box center [1328, 599] width 83 height 40
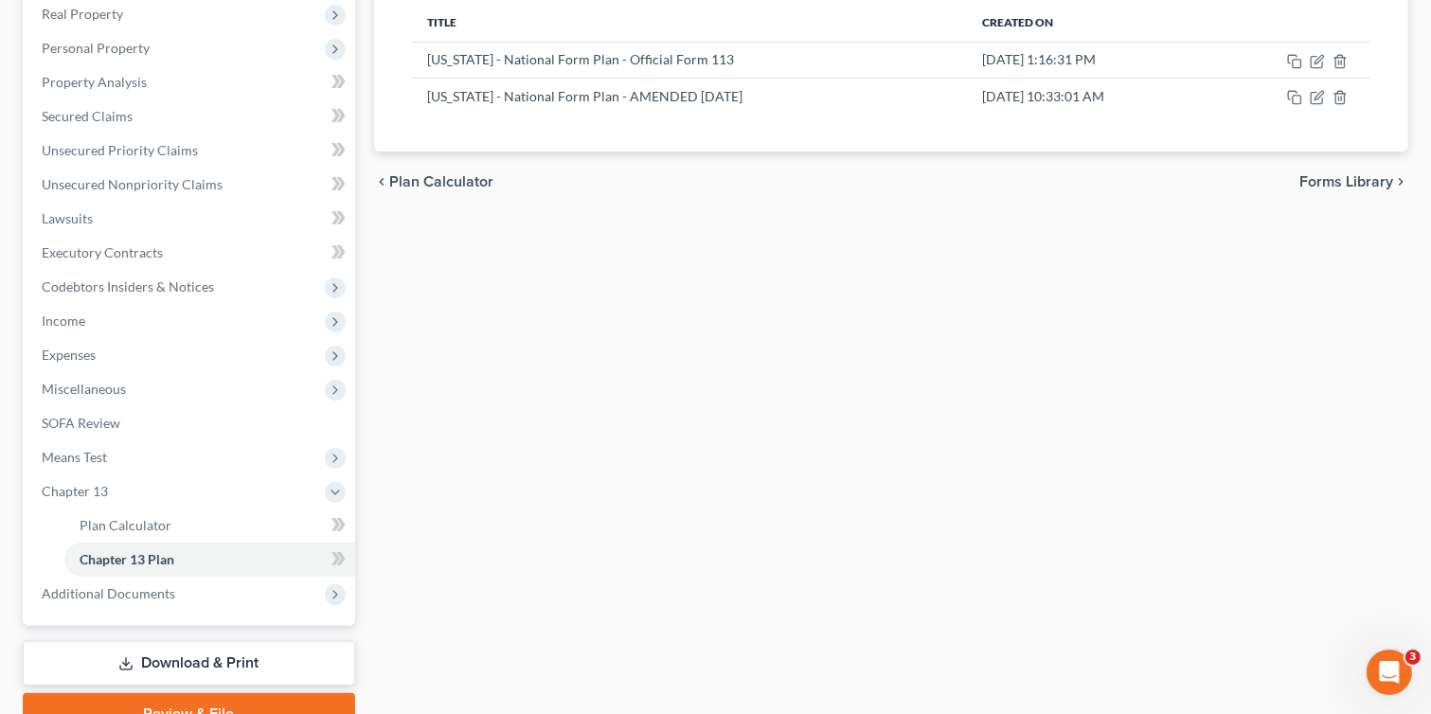
click at [765, 330] on div "Plan Calculator Chapter 13 Plan Chapter 13 Plan Editor Please select your Chapt…" at bounding box center [891, 307] width 1053 height 855
click at [765, 96] on icon "button" at bounding box center [1319, 95] width 9 height 9
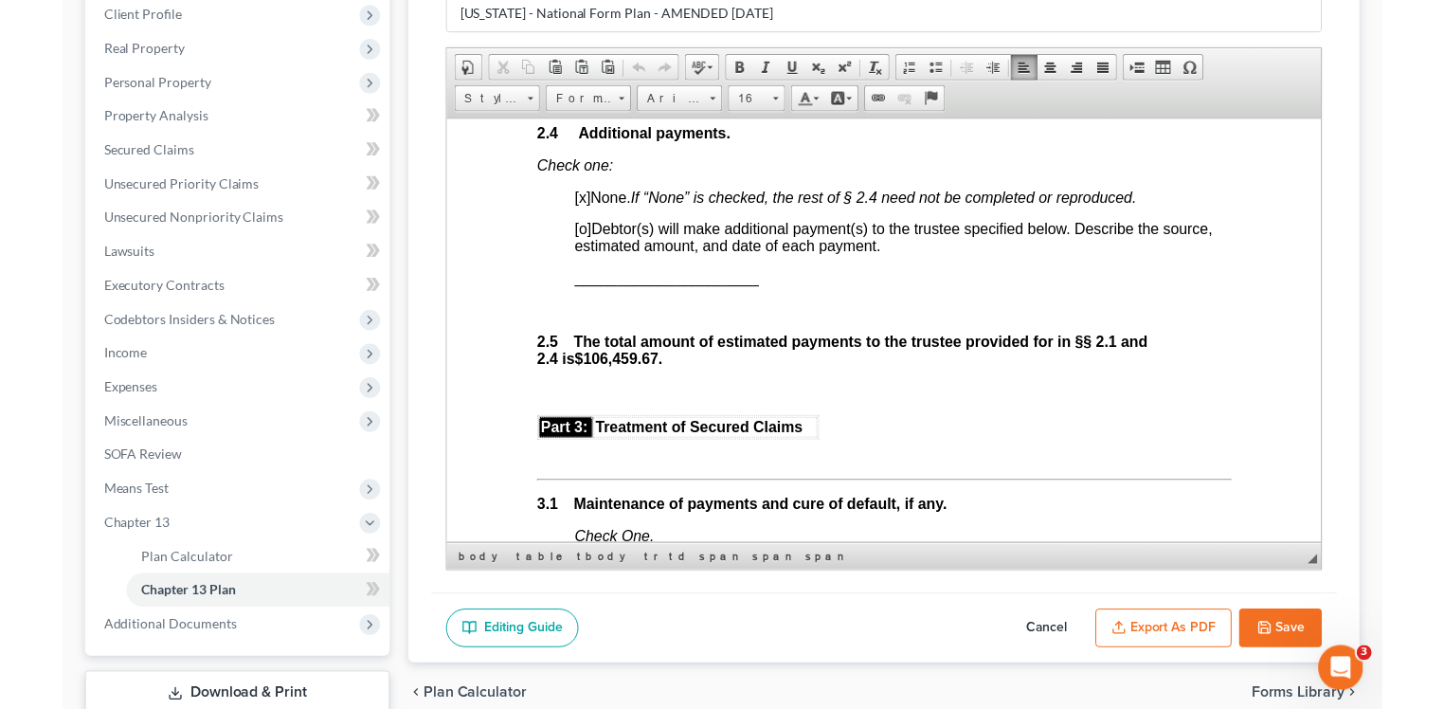
scroll to position [1896, 0]
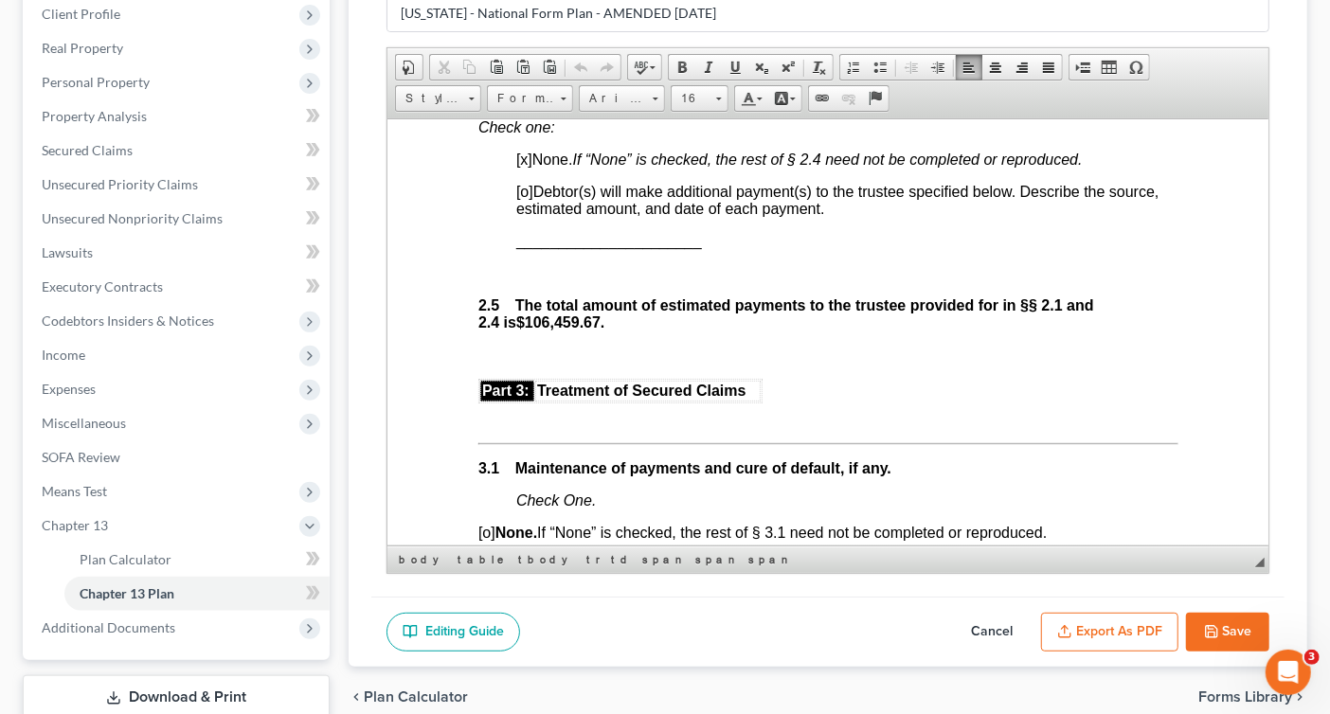
click at [765, 613] on button "Export as PDF" at bounding box center [1109, 633] width 137 height 40
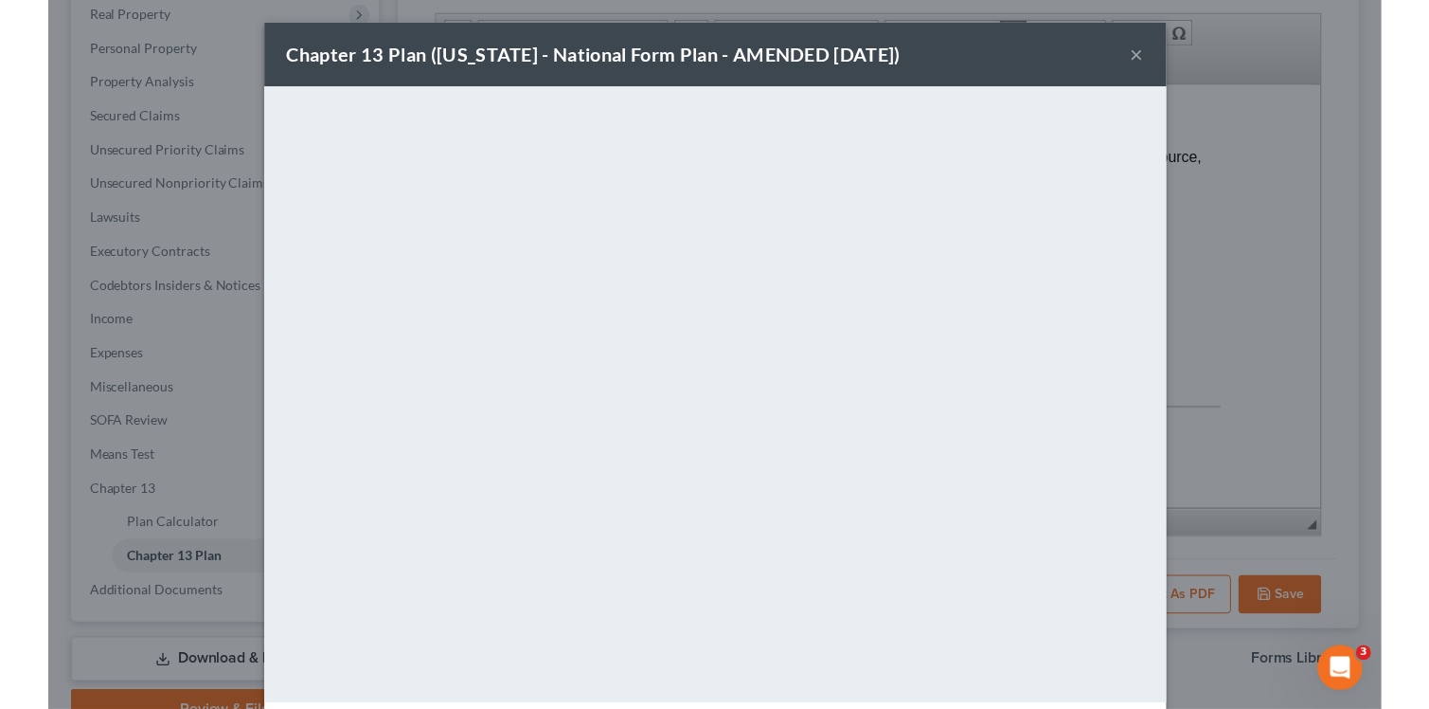
scroll to position [1848, 0]
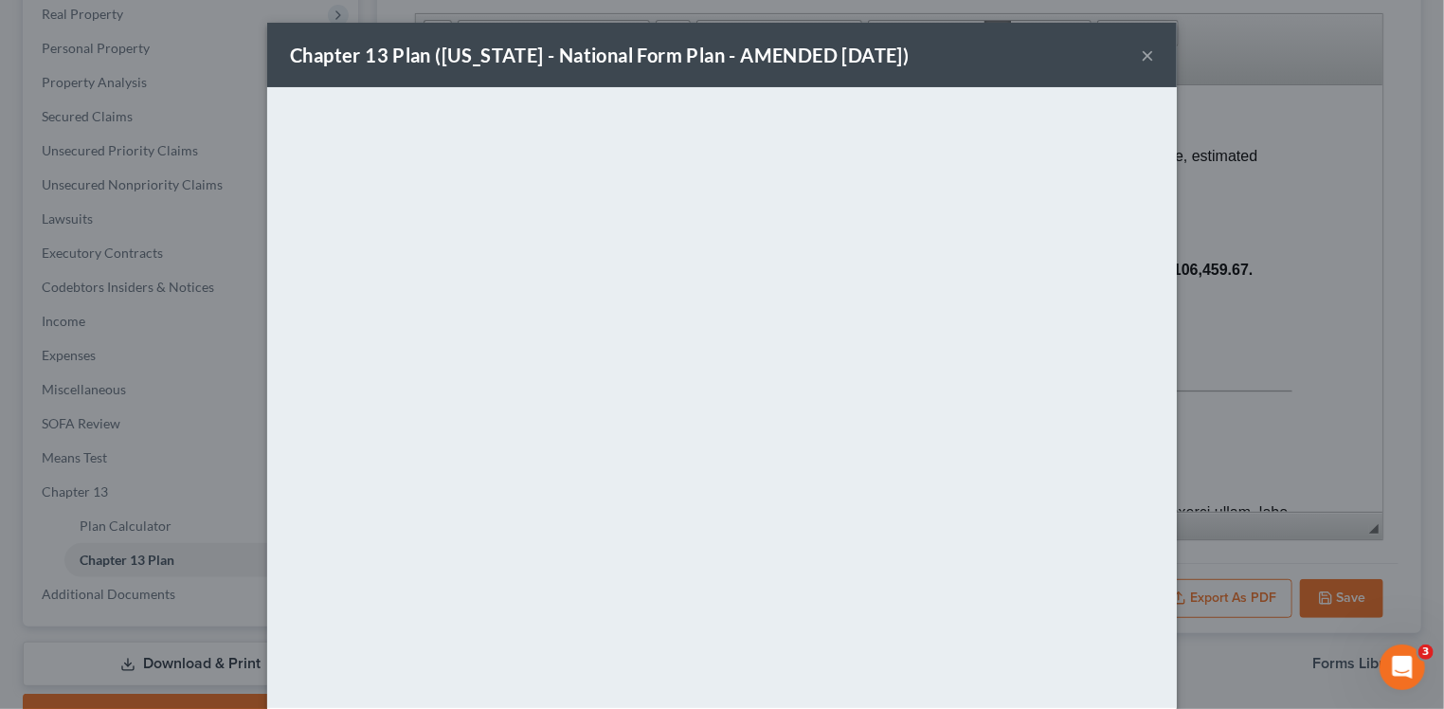
click at [765, 54] on button "×" at bounding box center [1146, 55] width 13 height 23
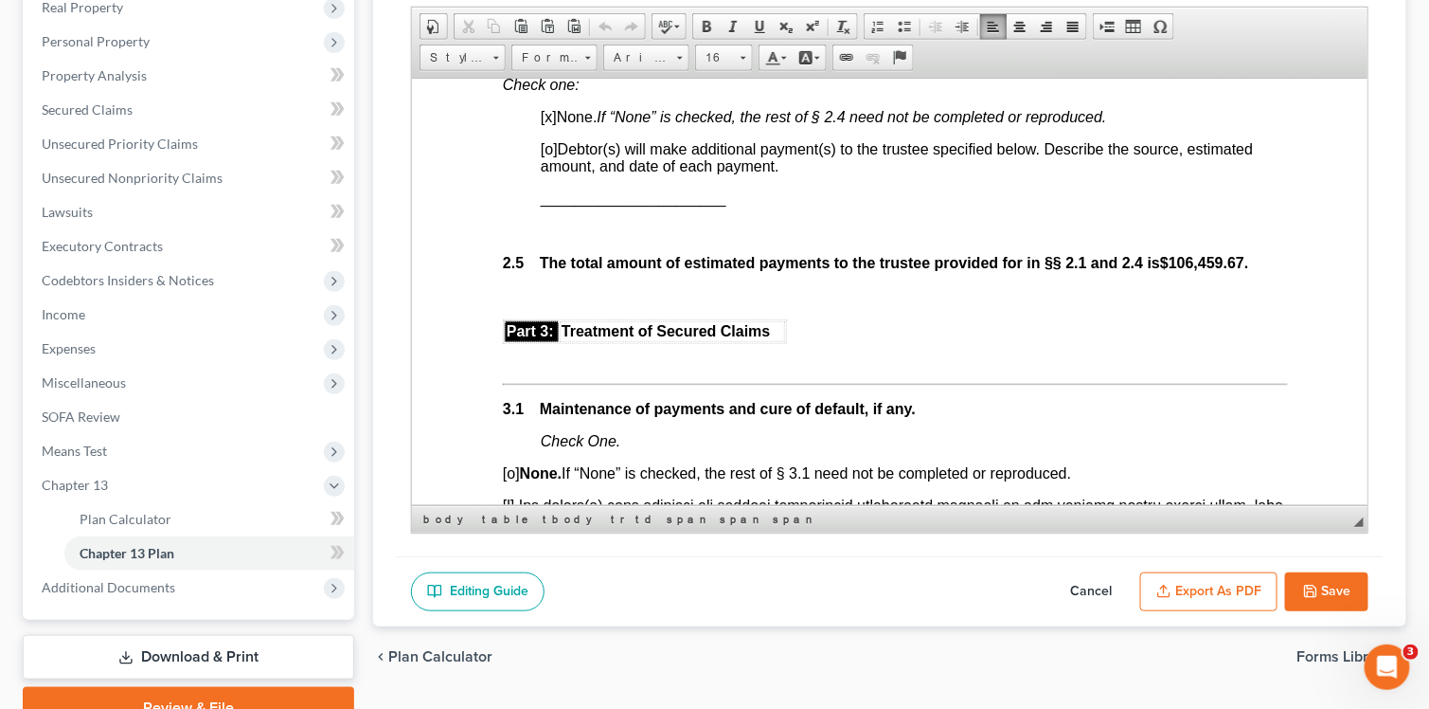
scroll to position [311, 0]
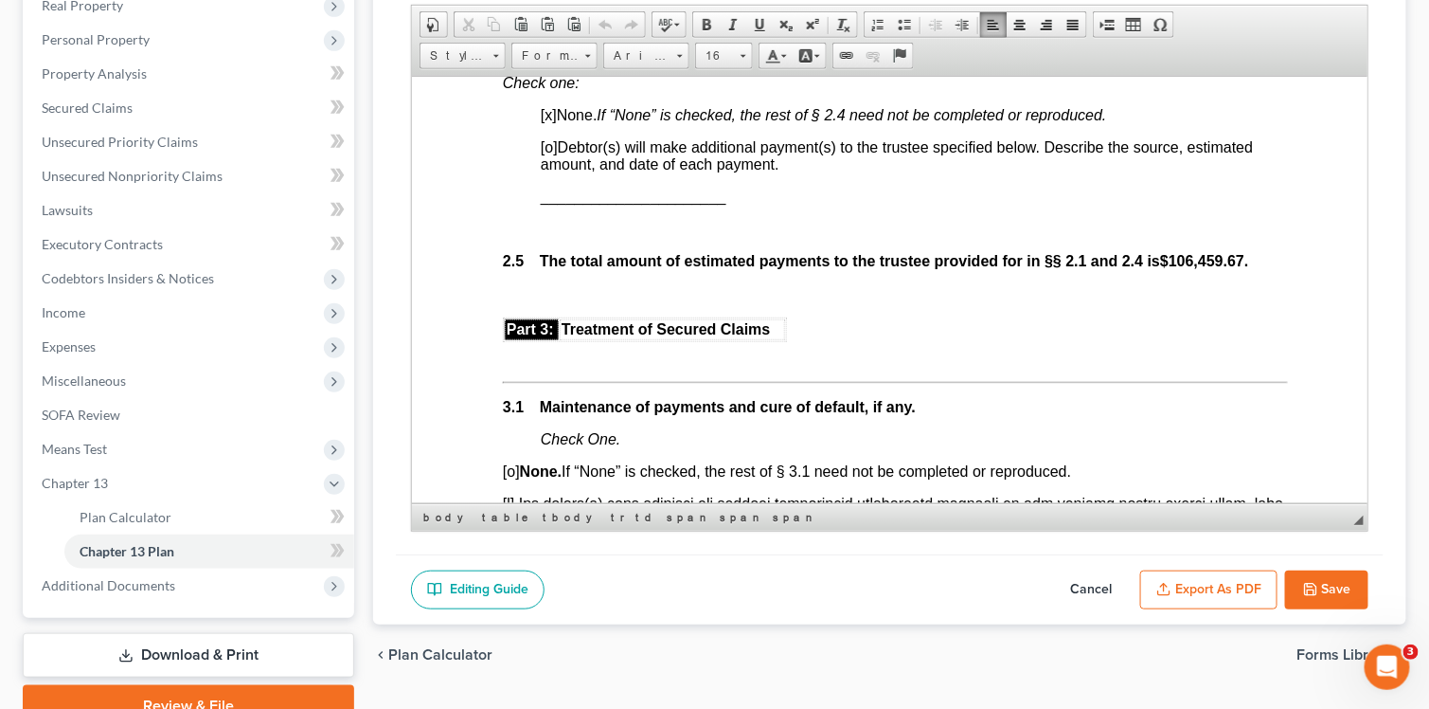
click at [765, 579] on button "Save" at bounding box center [1326, 590] width 83 height 40
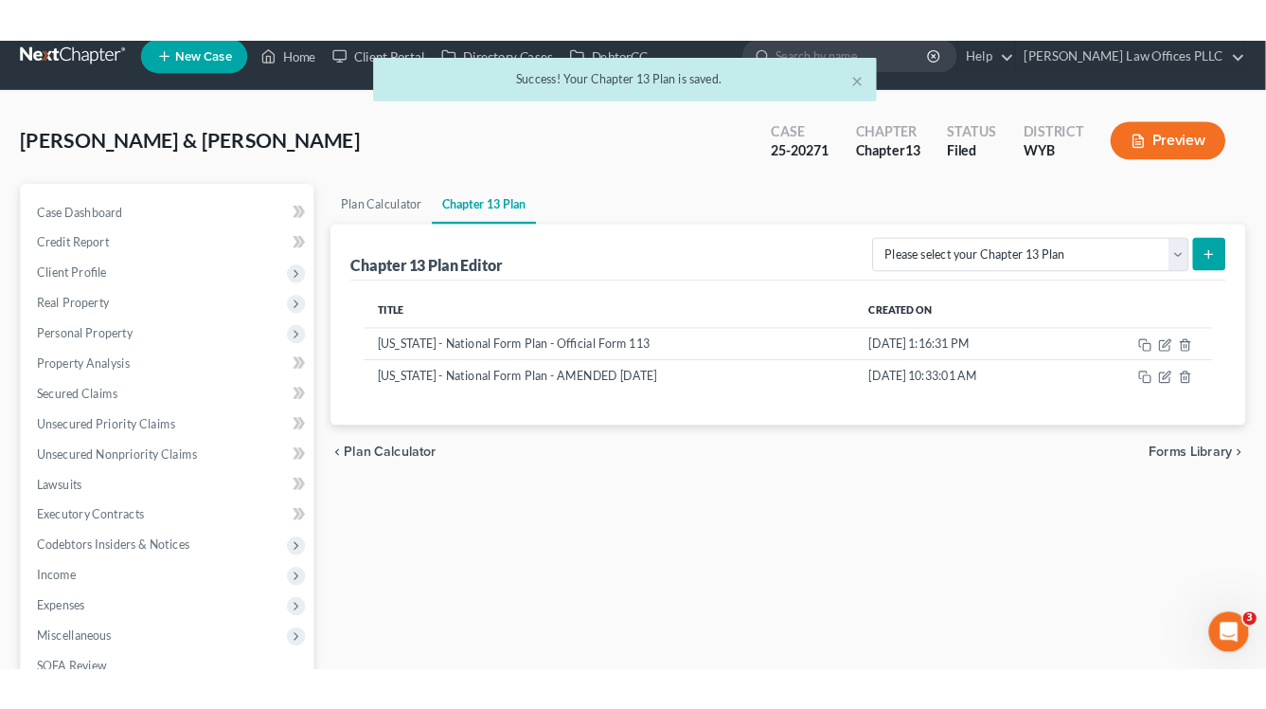
scroll to position [0, 0]
